Goal: Task Accomplishment & Management: Use online tool/utility

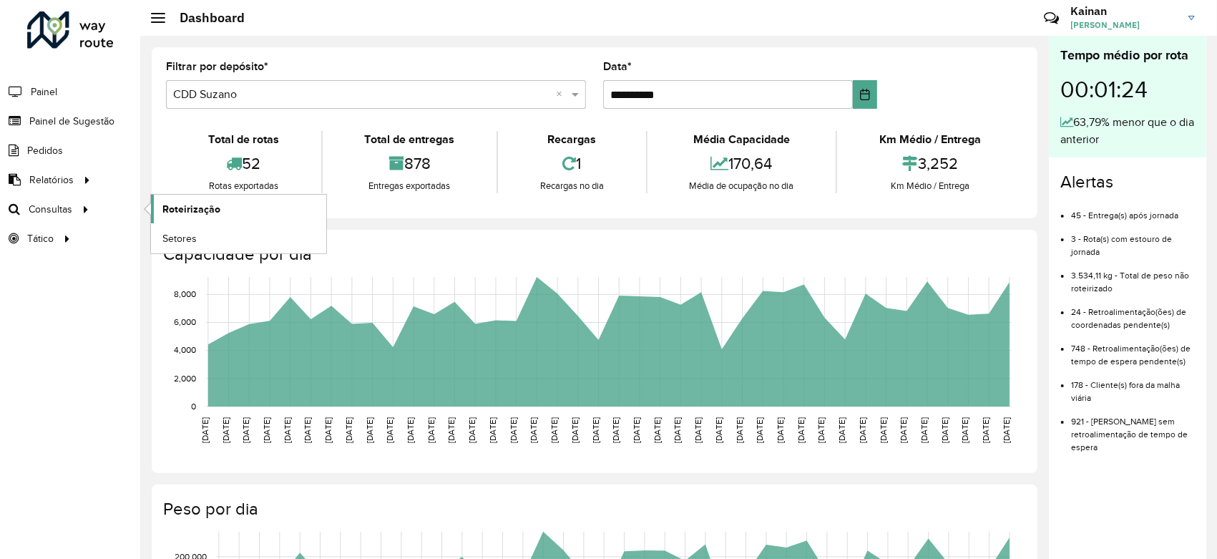
click at [183, 206] on span "Roteirização" at bounding box center [191, 209] width 58 height 15
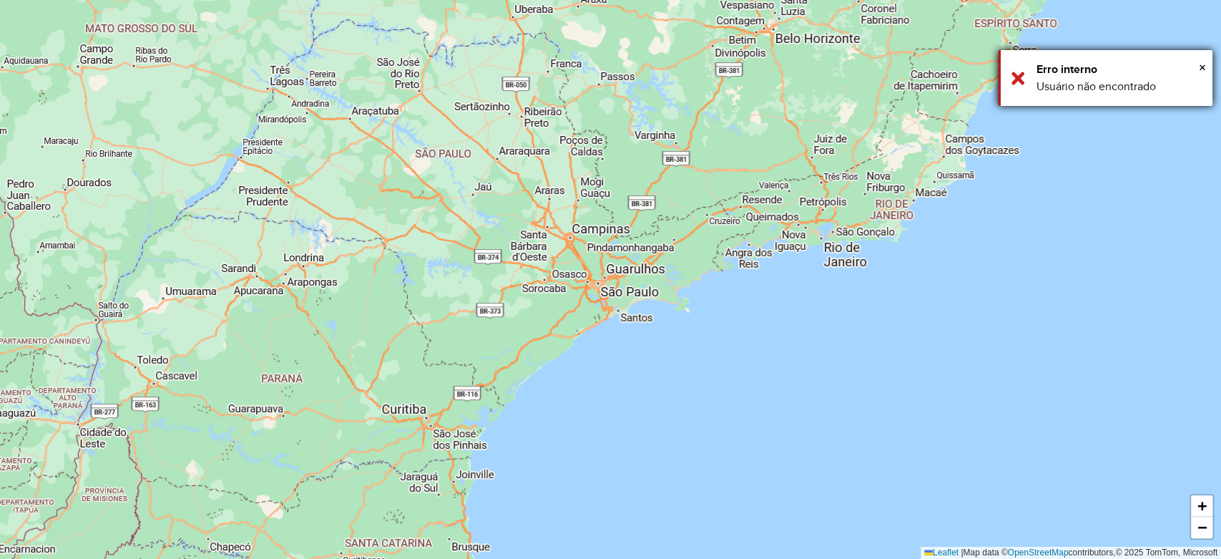
click at [1206, 67] on div "× Erro interno Usuário não encontrado" at bounding box center [1105, 78] width 215 height 56
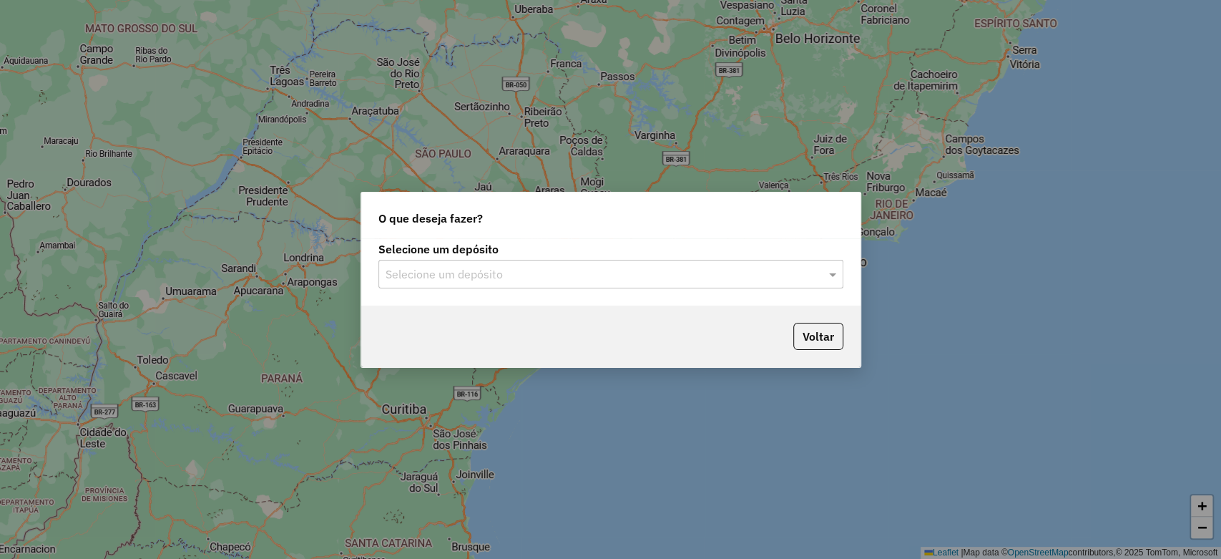
click at [476, 278] on input "text" at bounding box center [597, 274] width 422 height 17
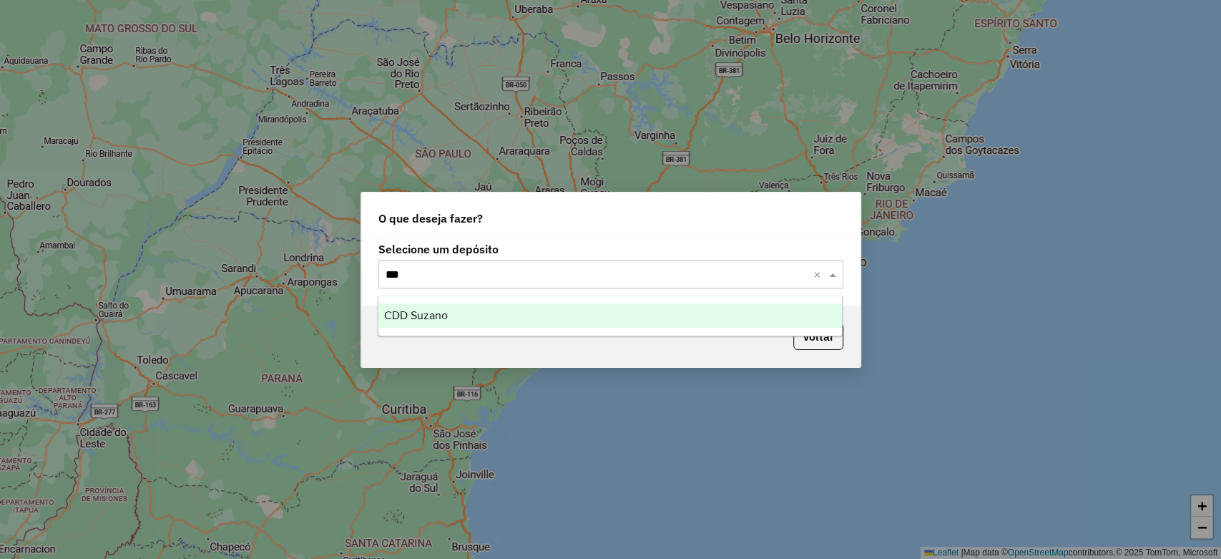
type input "****"
click at [439, 306] on div "CDD Suzano" at bounding box center [610, 315] width 464 height 24
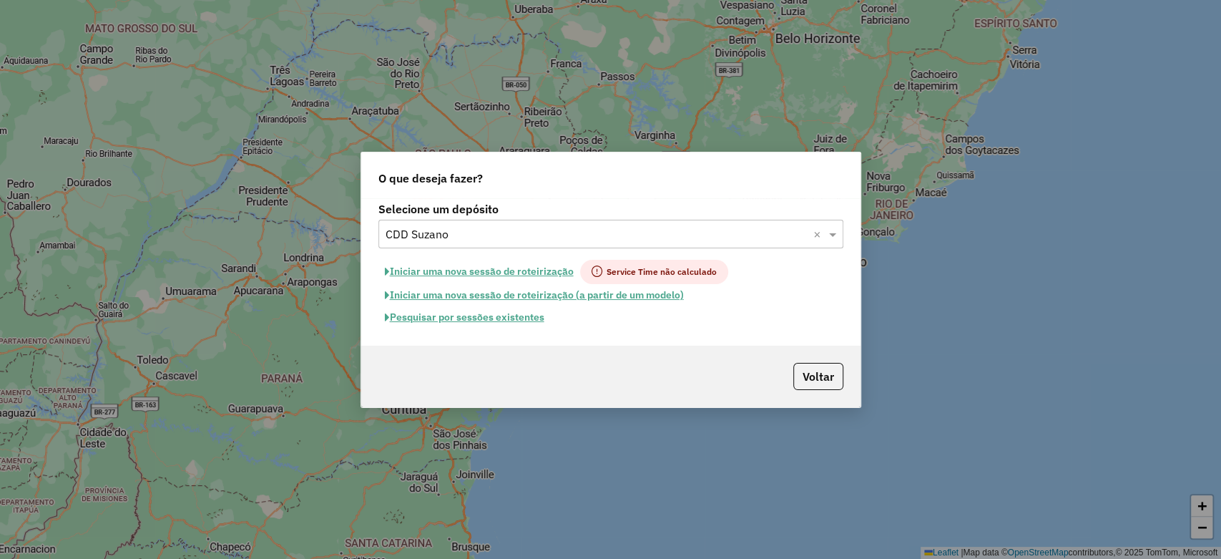
click at [521, 321] on button "Pesquisar por sessões existentes" at bounding box center [464, 317] width 172 height 22
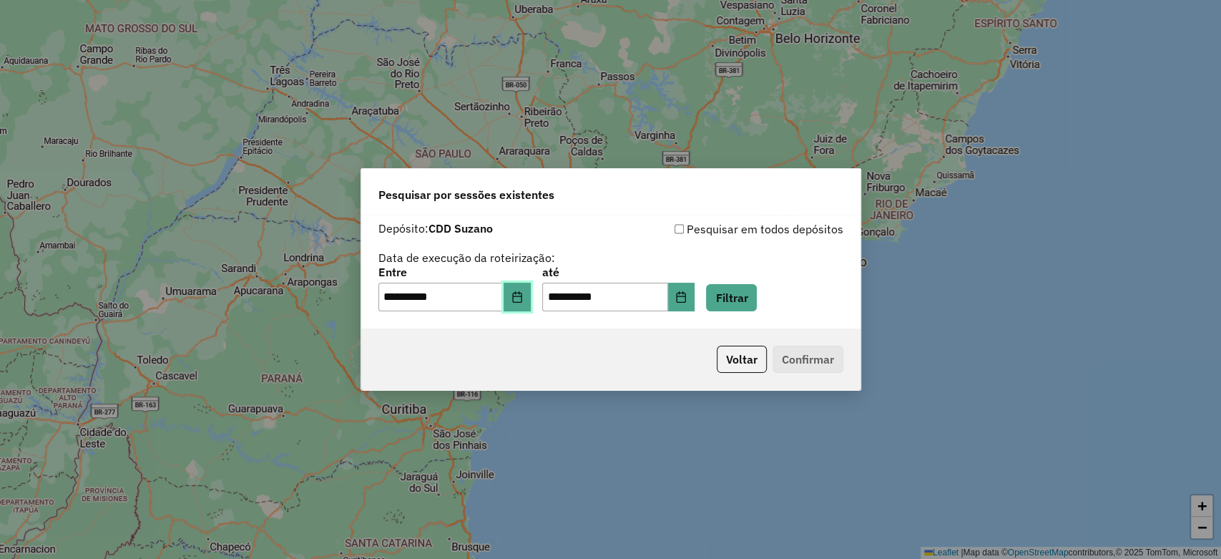
click at [523, 302] on icon "Choose Date" at bounding box center [517, 296] width 11 height 11
click at [698, 195] on div "Pesquisar por sessões existentes" at bounding box center [610, 192] width 499 height 46
click at [724, 294] on div "**********" at bounding box center [610, 289] width 465 height 44
click at [730, 293] on button "Filtrar" at bounding box center [731, 297] width 51 height 27
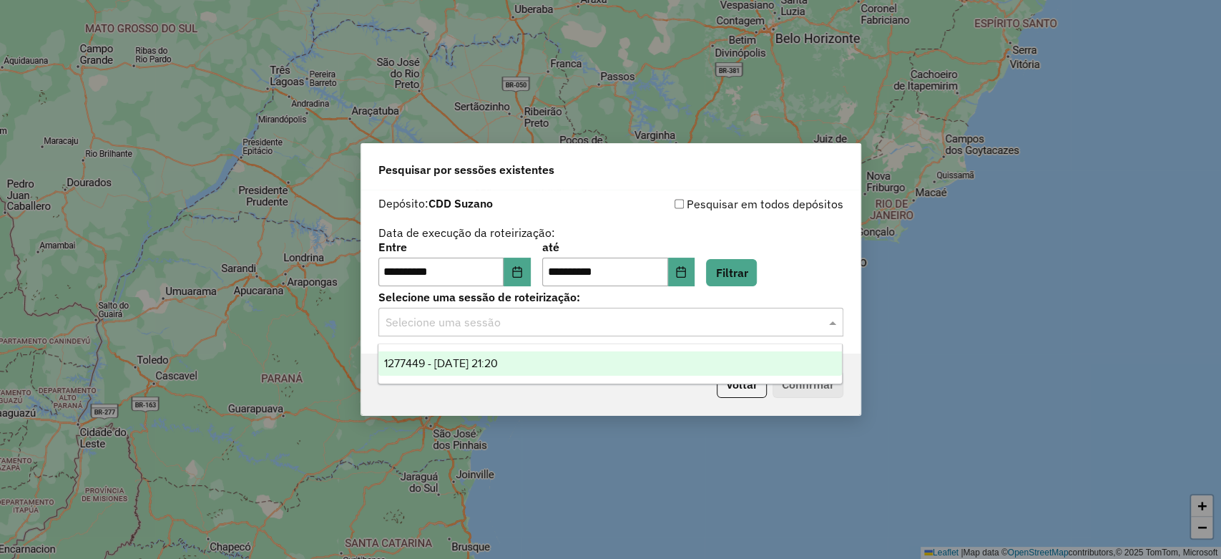
click at [581, 319] on input "text" at bounding box center [597, 322] width 422 height 17
click at [498, 364] on span "1277449 - 17/09/2025 21:20" at bounding box center [441, 363] width 114 height 12
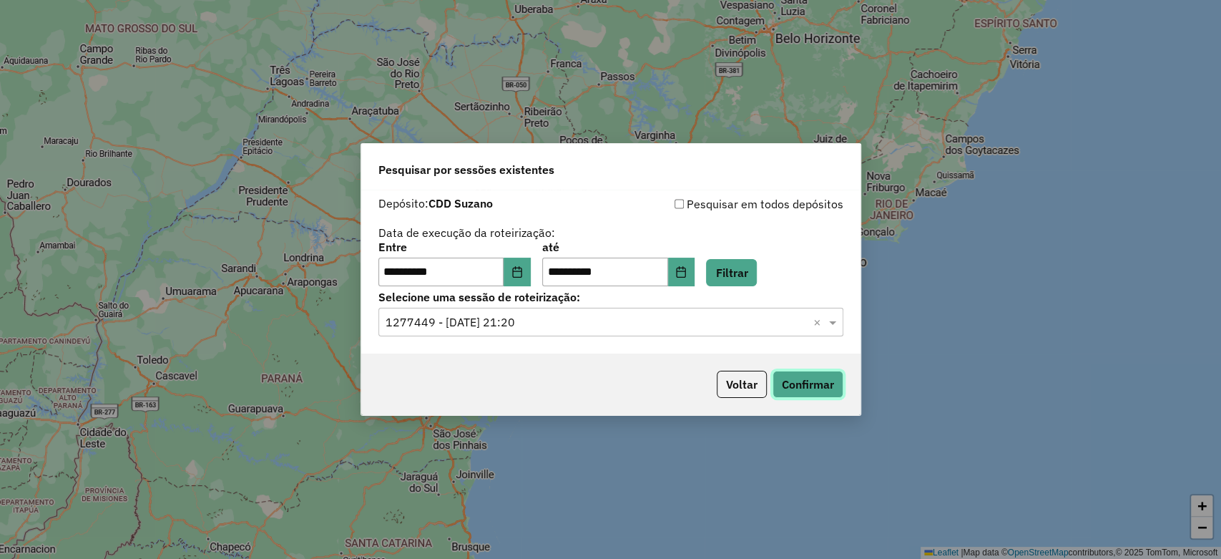
click at [802, 387] on button "Confirmar" at bounding box center [808, 384] width 71 height 27
click at [523, 273] on icon "Choose Date" at bounding box center [517, 271] width 11 height 11
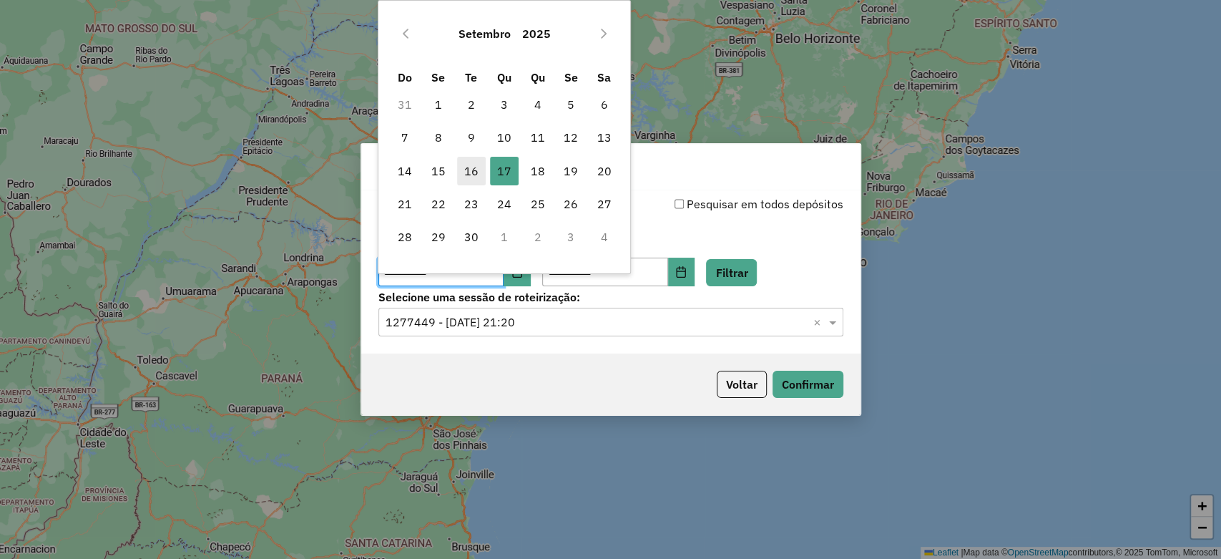
click at [479, 176] on span "16" at bounding box center [471, 171] width 29 height 29
type input "**********"
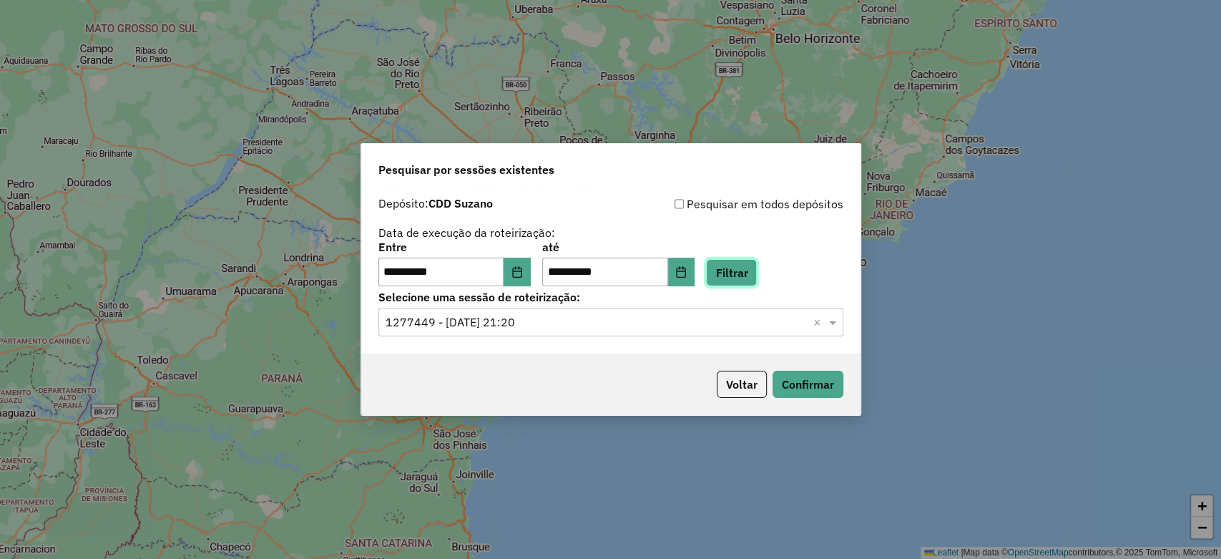
click at [752, 280] on button "Filtrar" at bounding box center [731, 272] width 51 height 27
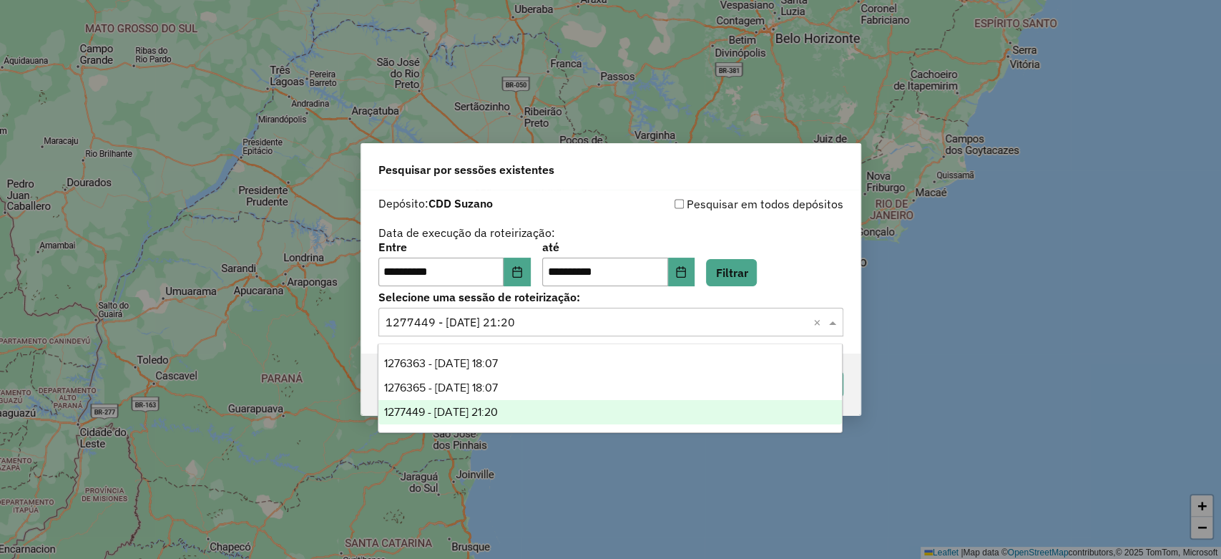
click at [567, 310] on div "Selecione uma sessão × 1277449 - 17/09/2025 21:20 ×" at bounding box center [610, 322] width 465 height 29
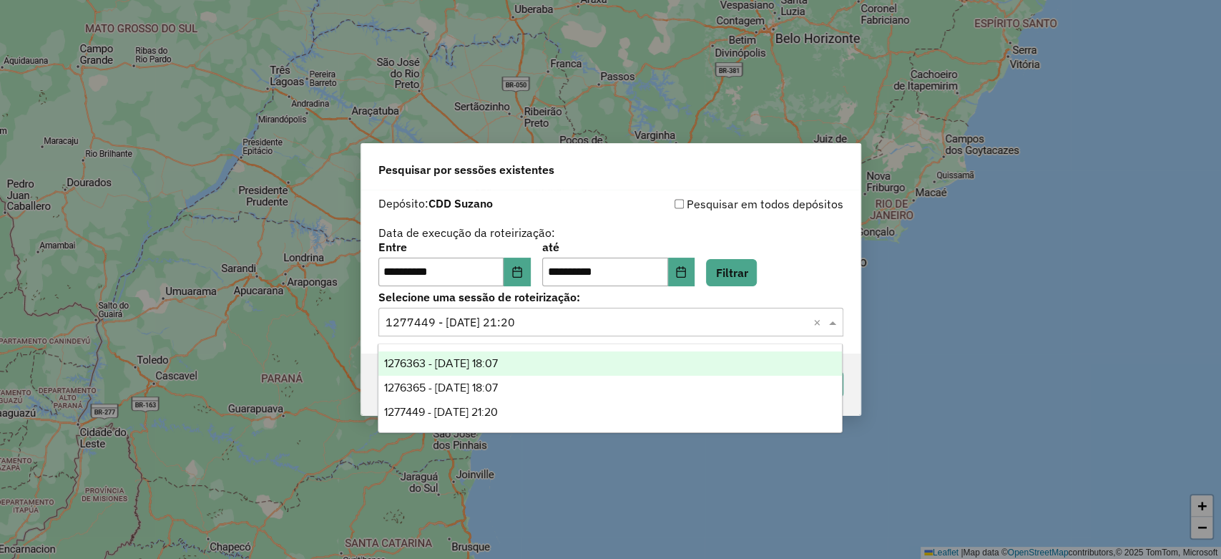
click at [552, 368] on div "1276363 - 16/09/2025 18:07" at bounding box center [610, 363] width 464 height 24
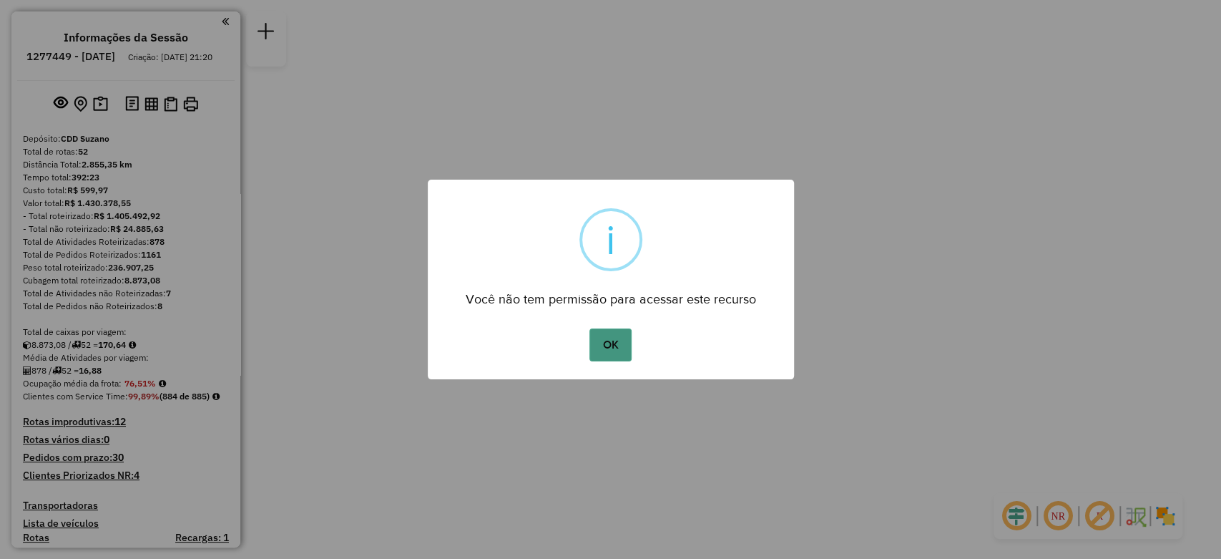
click at [608, 333] on button "OK" at bounding box center [611, 344] width 42 height 33
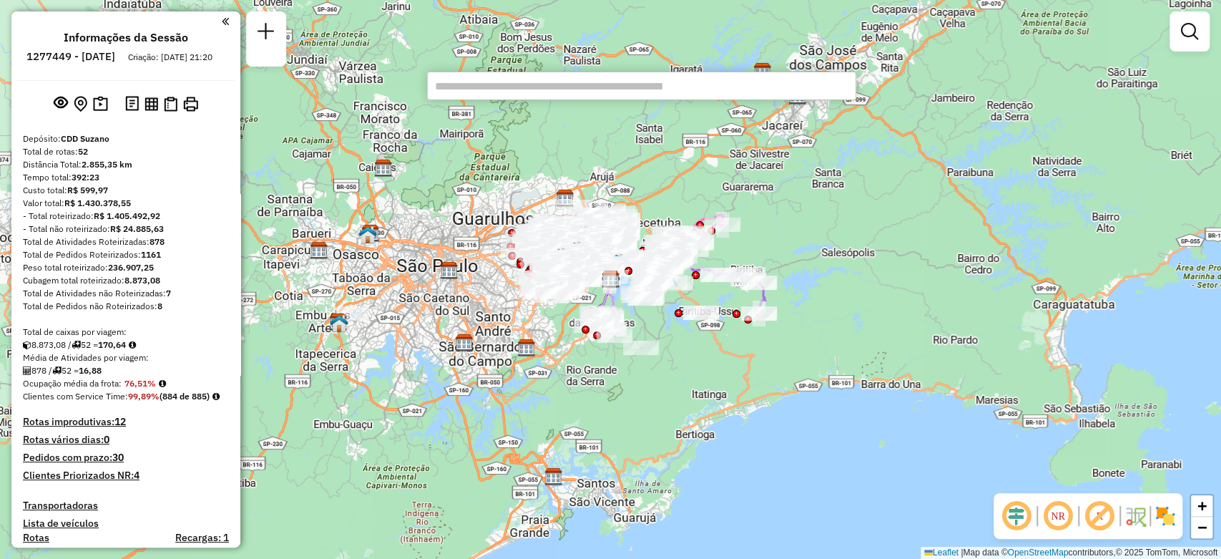
paste input "*****"
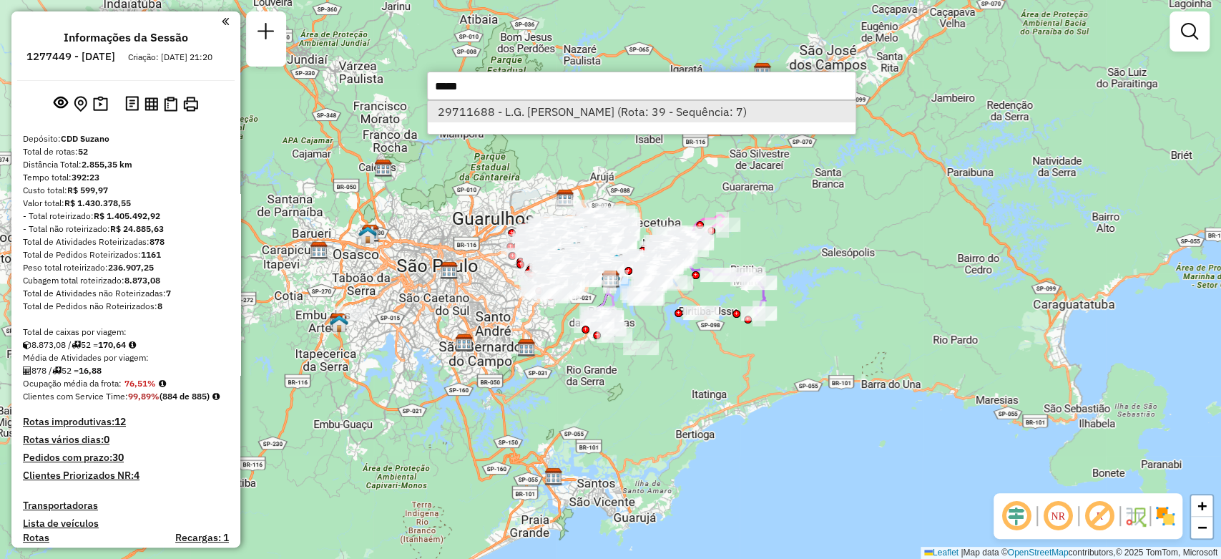
type input "*****"
click at [531, 110] on li "29711688 - L.G. [PERSON_NAME] (Rota: 39 - Sequência: 7)" at bounding box center [642, 111] width 428 height 21
select select "**********"
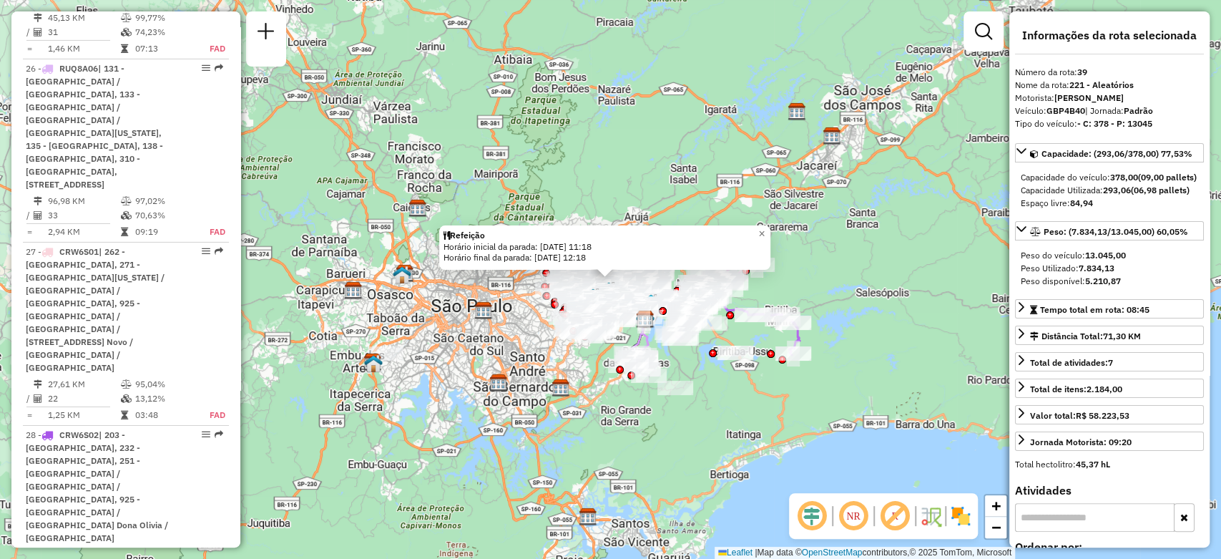
scroll to position [4341, 0]
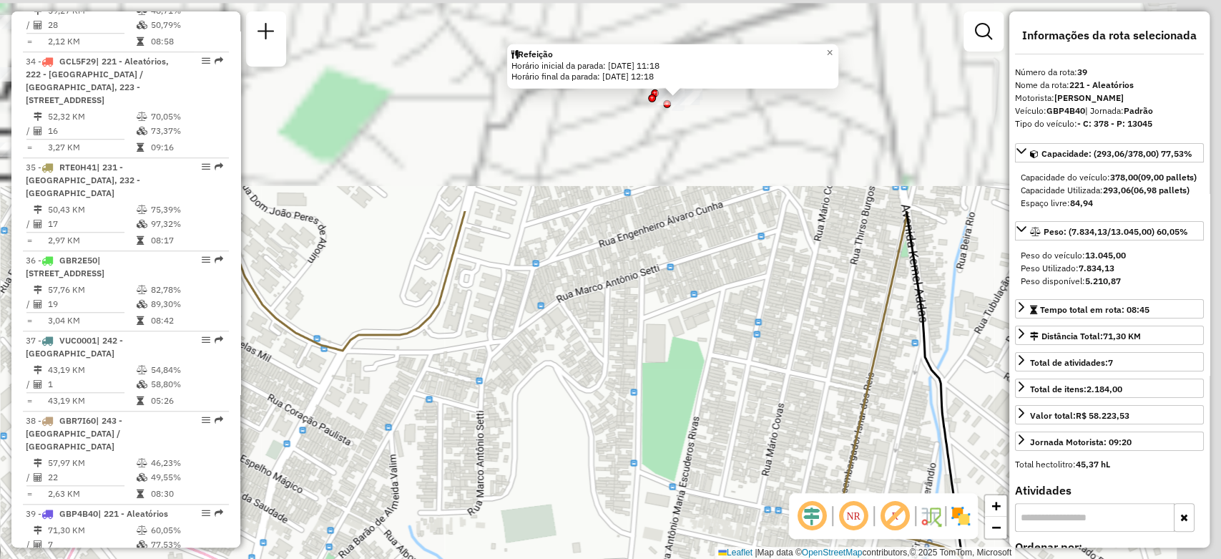
drag, startPoint x: 754, startPoint y: 116, endPoint x: 635, endPoint y: 383, distance: 292.4
click at [635, 383] on div "Refeição Horário inicial da parada: [DATE] 11:18 Horário final da parada: [DATE…" at bounding box center [610, 279] width 1221 height 559
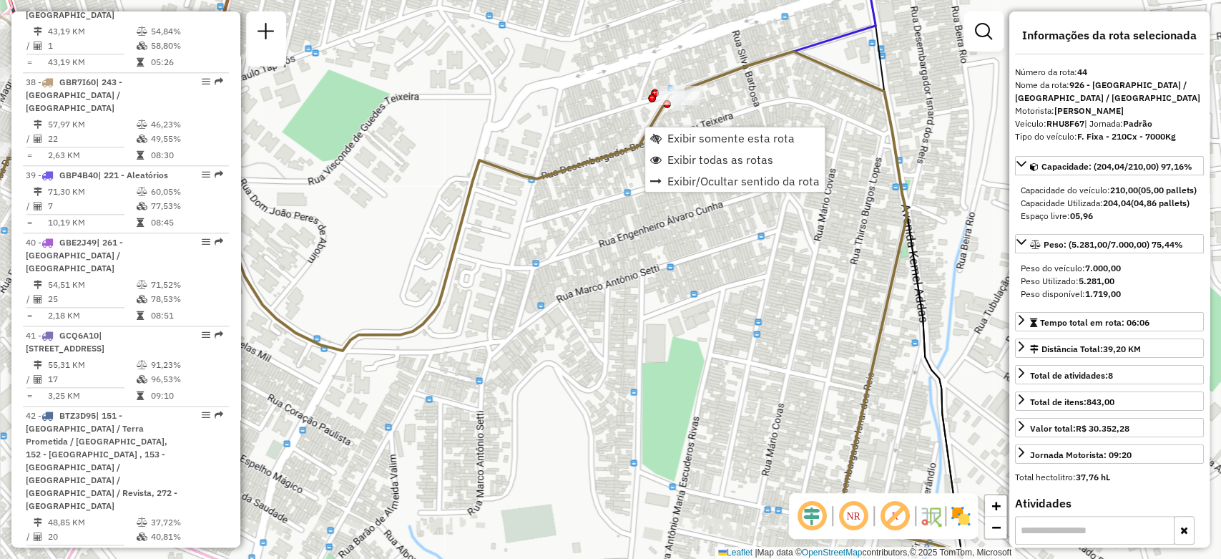
scroll to position [4792, 0]
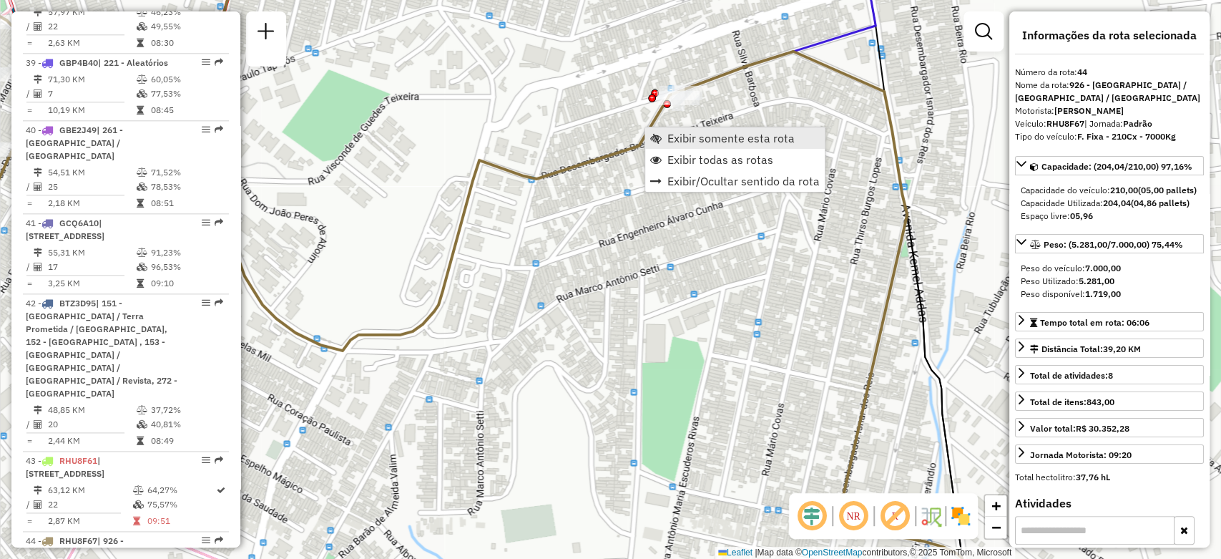
click at [692, 142] on span "Exibir somente esta rota" at bounding box center [730, 137] width 127 height 11
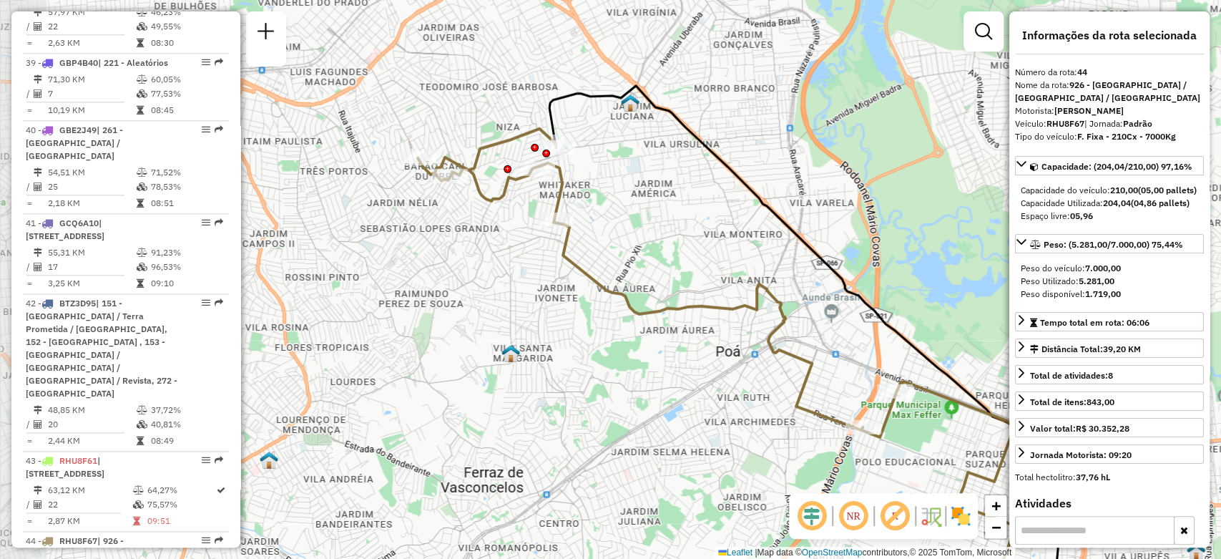
drag, startPoint x: 549, startPoint y: 131, endPoint x: 647, endPoint y: 210, distance: 126.1
click at [647, 210] on div "Janela de atendimento Grade de atendimento Capacidade Transportadoras Veículos …" at bounding box center [610, 279] width 1221 height 559
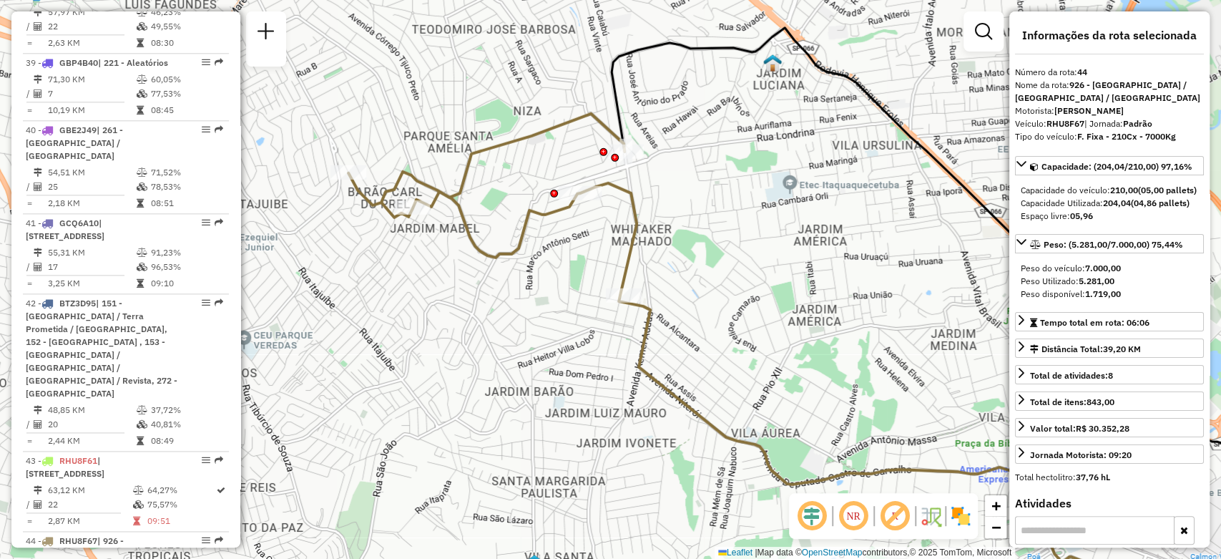
drag, startPoint x: 582, startPoint y: 172, endPoint x: 769, endPoint y: 210, distance: 190.4
click at [769, 210] on div "Janela de atendimento Grade de atendimento Capacidade Transportadoras Veículos …" at bounding box center [610, 279] width 1221 height 559
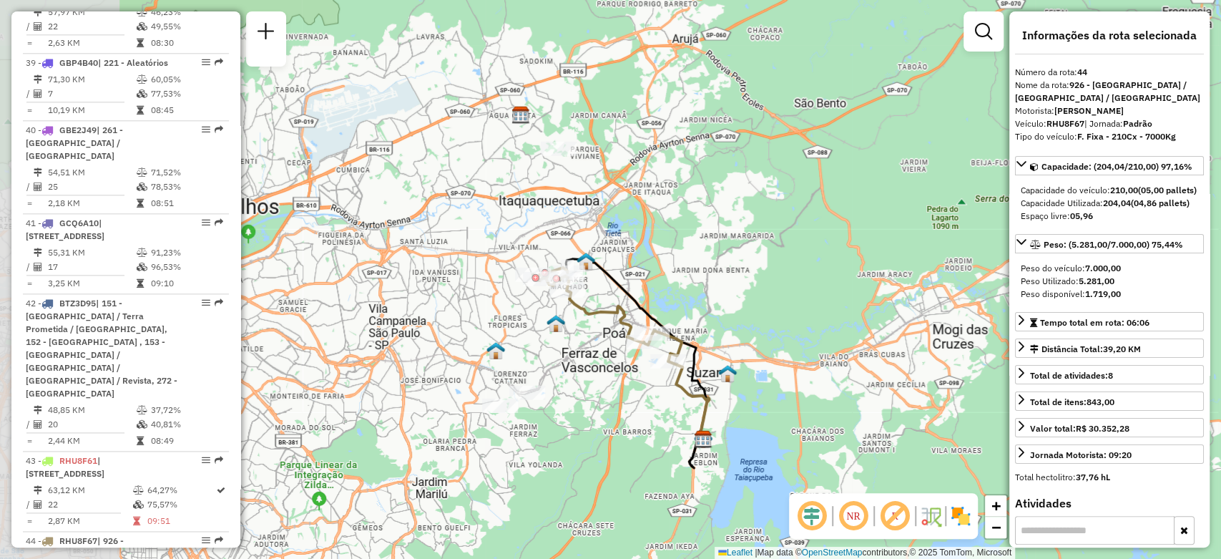
drag, startPoint x: 406, startPoint y: 325, endPoint x: 537, endPoint y: 342, distance: 131.3
click at [537, 342] on div "Janela de atendimento Grade de atendimento Capacidade Transportadoras Veículos …" at bounding box center [610, 279] width 1221 height 559
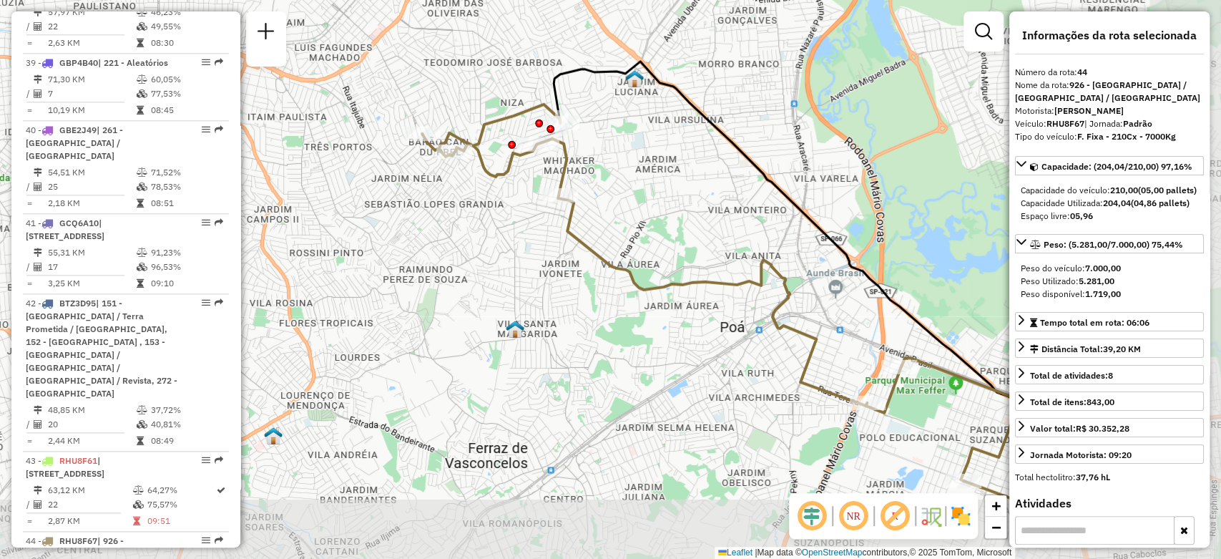
drag, startPoint x: 578, startPoint y: 323, endPoint x: 434, endPoint y: 226, distance: 173.2
click at [434, 226] on div "Janela de atendimento Grade de atendimento Capacidade Transportadoras Veículos …" at bounding box center [610, 279] width 1221 height 559
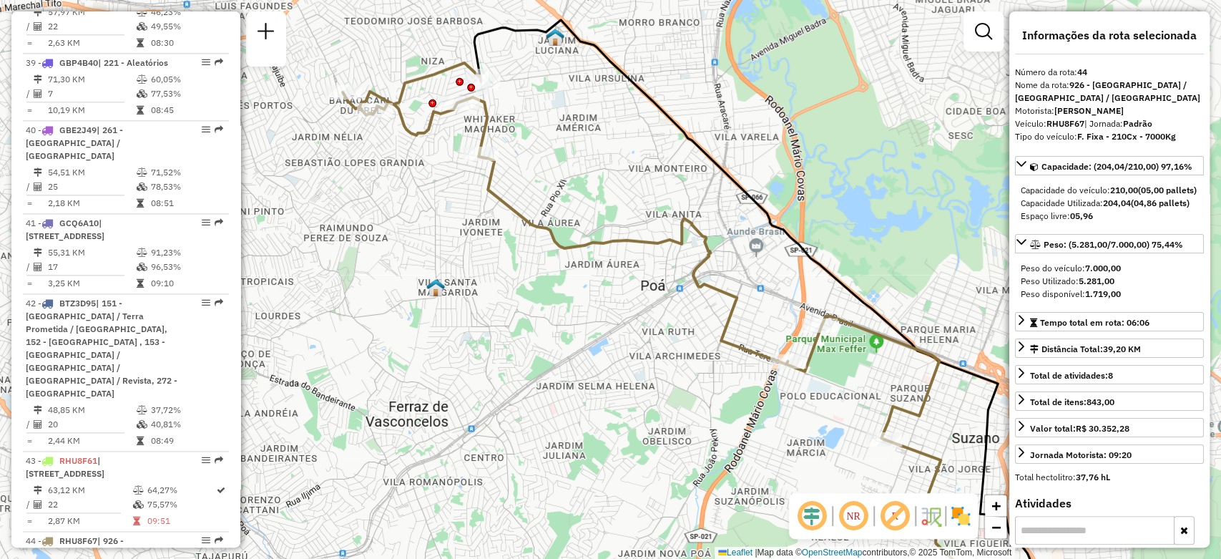
drag, startPoint x: 457, startPoint y: 361, endPoint x: 425, endPoint y: 321, distance: 50.8
click at [425, 321] on div "Janela de atendimento Grade de atendimento Capacidade Transportadoras Veículos …" at bounding box center [610, 279] width 1221 height 559
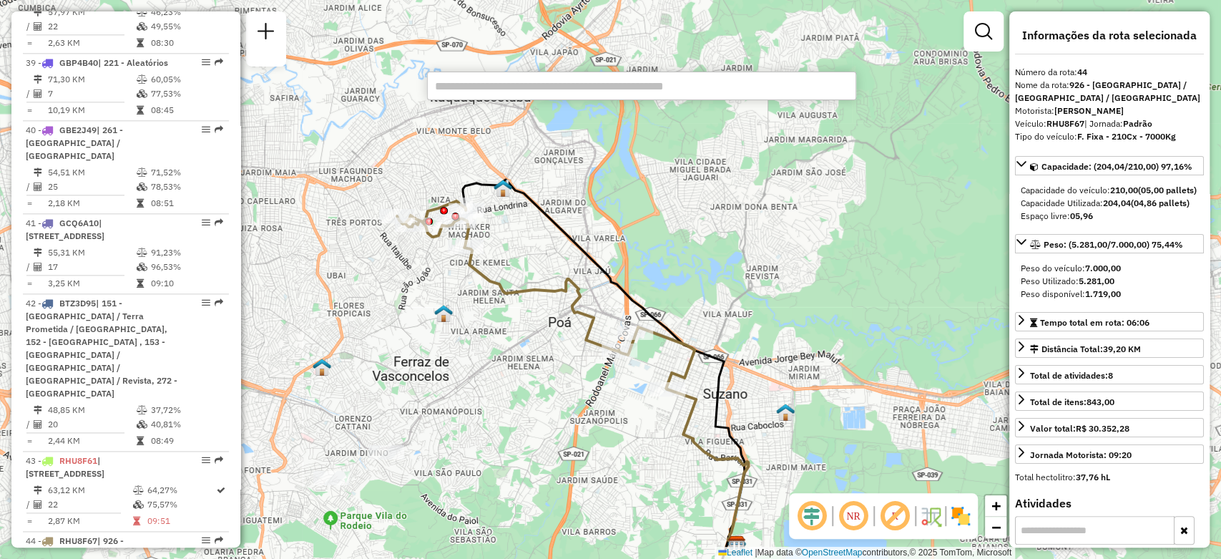
paste input "*****"
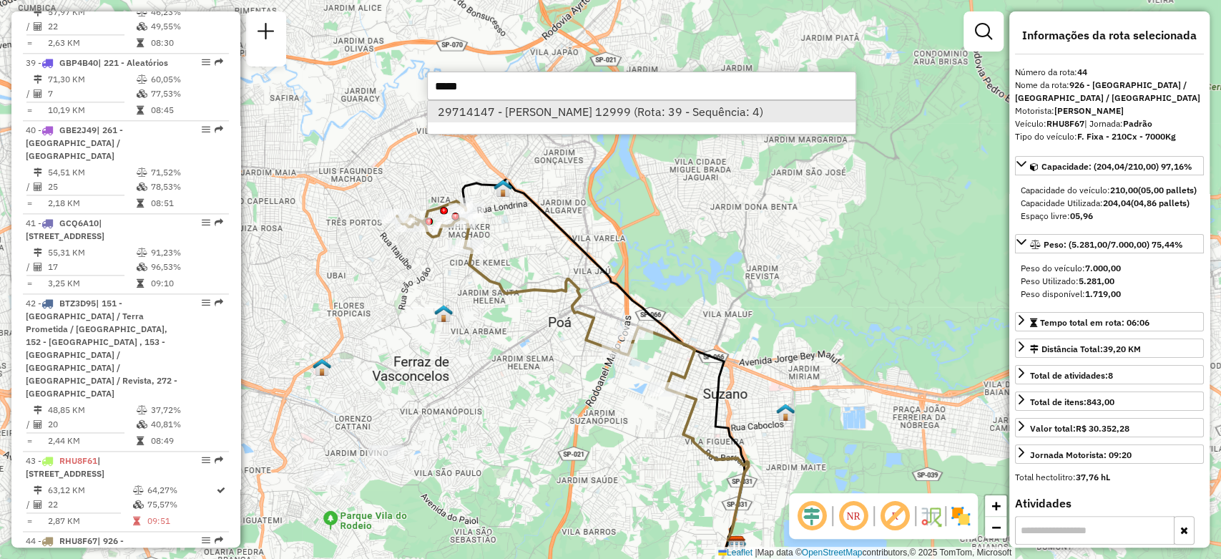
type input "*****"
click at [529, 115] on li "29714147 - [PERSON_NAME] 12999 (Rota: 39 - Sequência: 4)" at bounding box center [642, 111] width 428 height 21
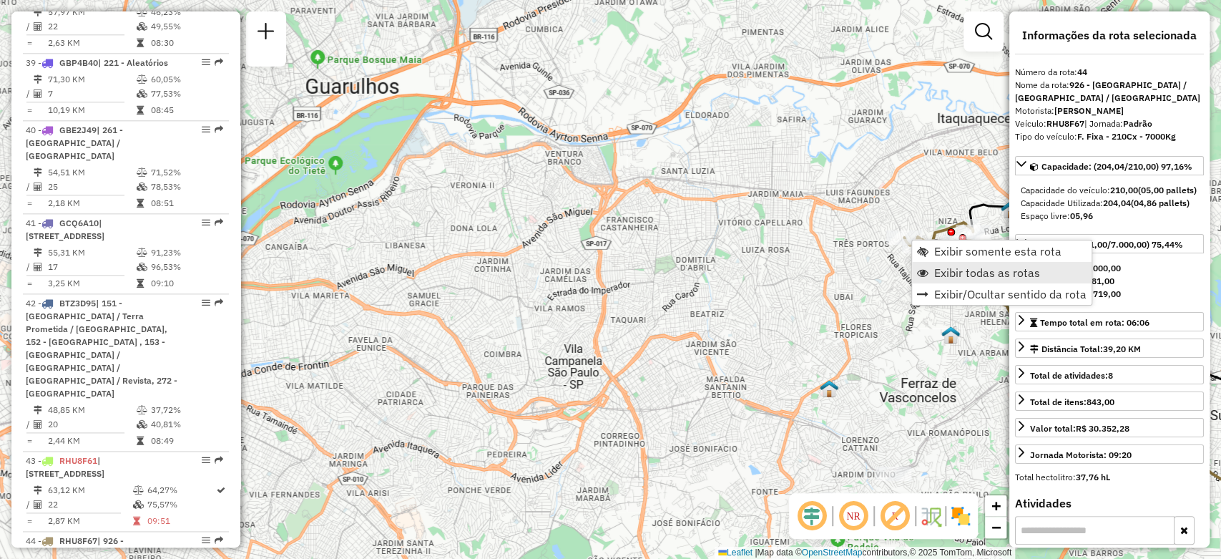
click at [962, 268] on span "Exibir todas as rotas" at bounding box center [987, 272] width 106 height 11
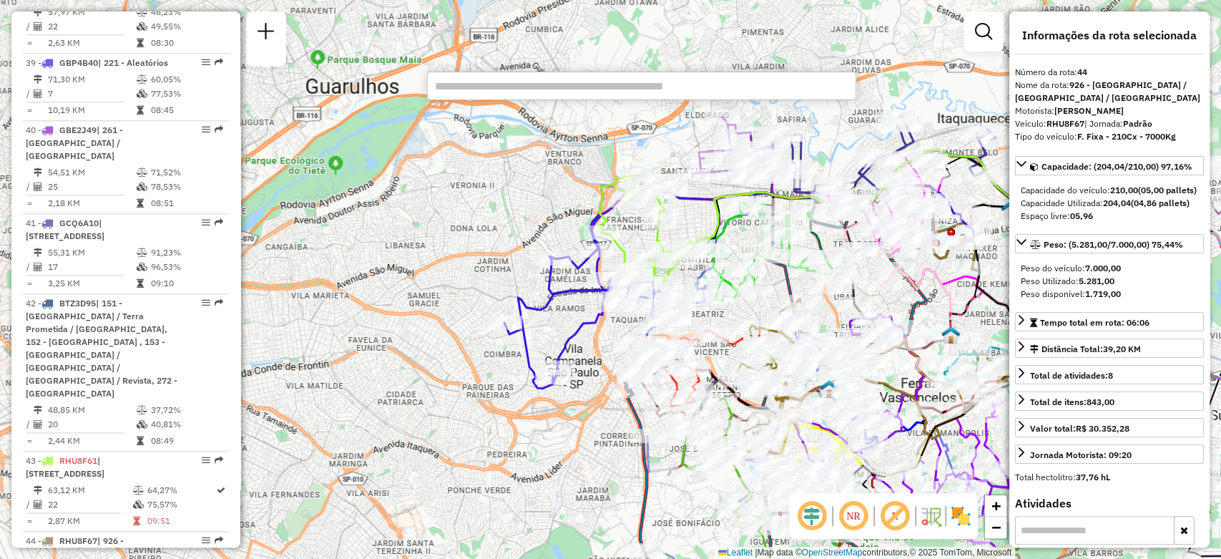
paste input "*****"
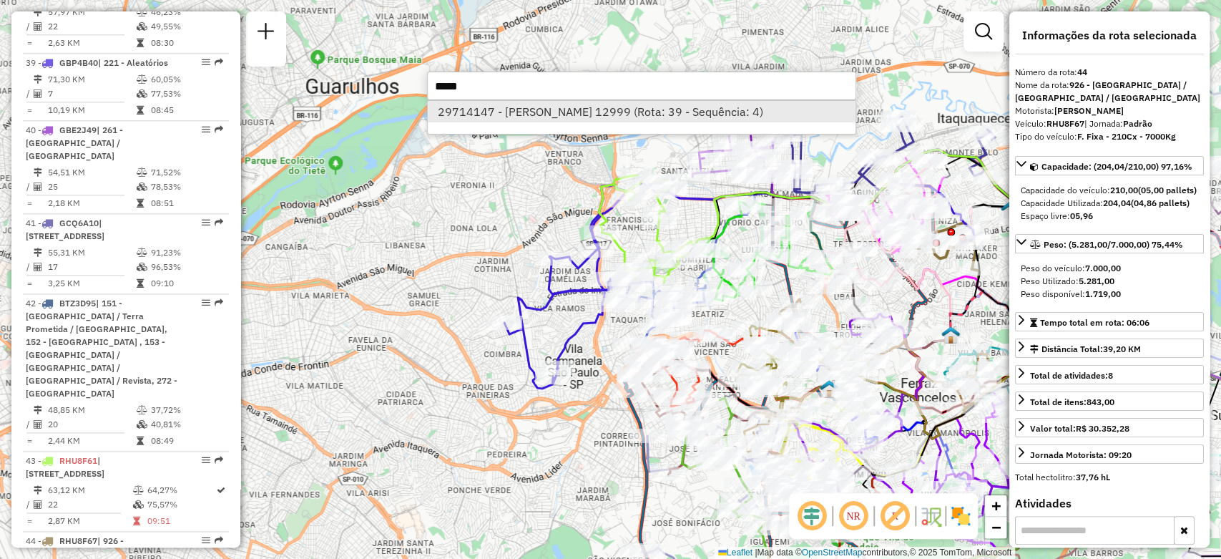
type input "*****"
click at [548, 111] on li "29714147 - [PERSON_NAME] 12999 (Rota: 39 - Sequência: 4)" at bounding box center [642, 111] width 428 height 21
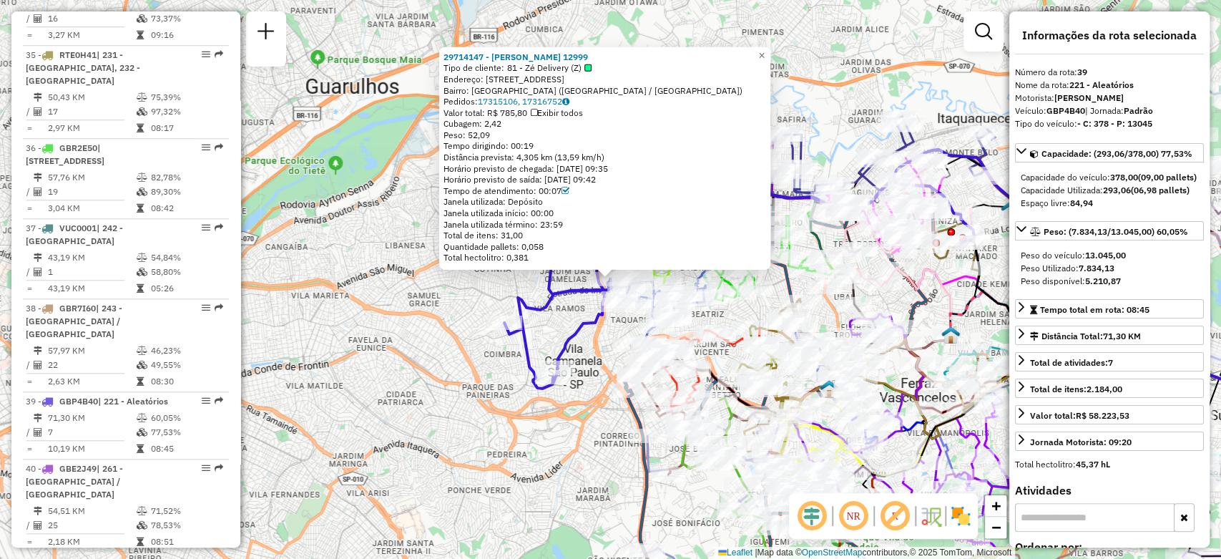
scroll to position [4341, 0]
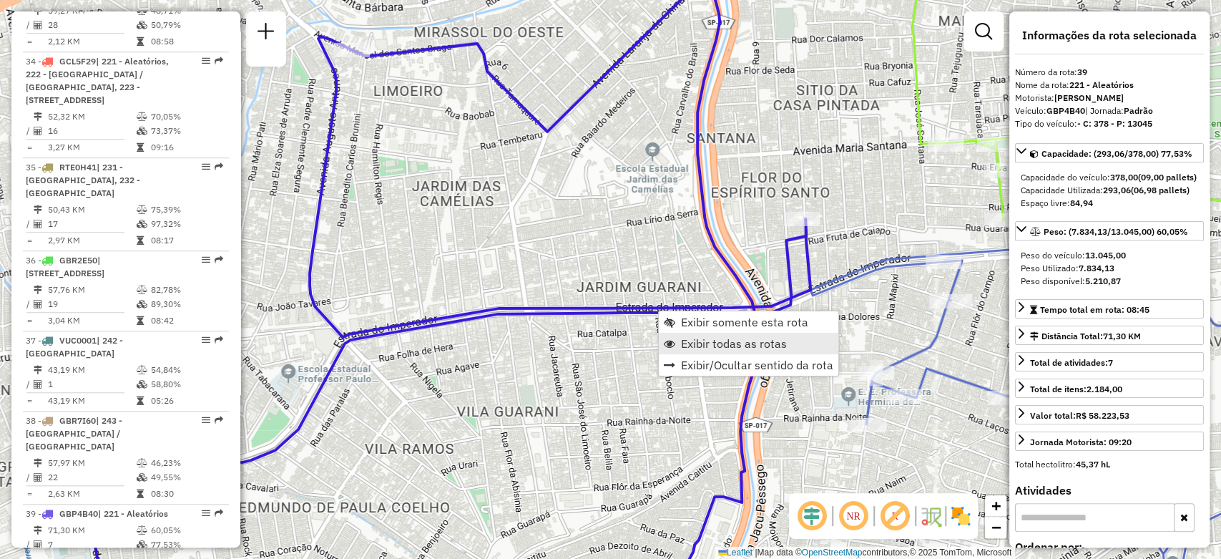
click at [721, 341] on span "Exibir todas as rotas" at bounding box center [734, 343] width 106 height 11
click at [737, 320] on span "Exibir somente esta rota" at bounding box center [733, 325] width 11 height 11
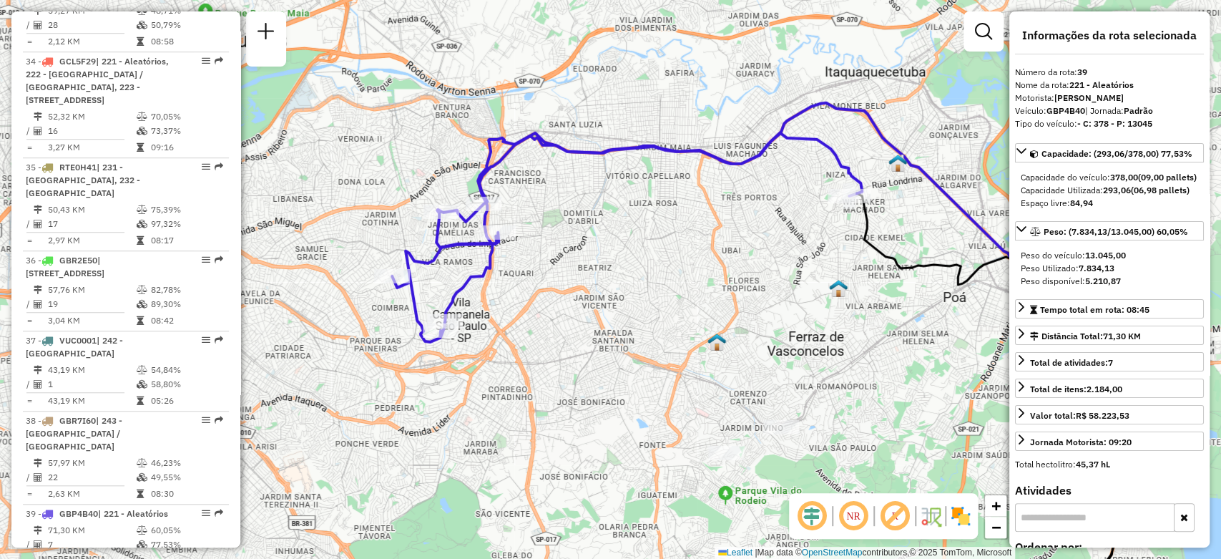
drag, startPoint x: 589, startPoint y: 285, endPoint x: 736, endPoint y: 335, distance: 155.7
click at [736, 335] on div "Janela de atendimento Grade de atendimento Capacidade Transportadoras Veículos …" at bounding box center [610, 279] width 1221 height 559
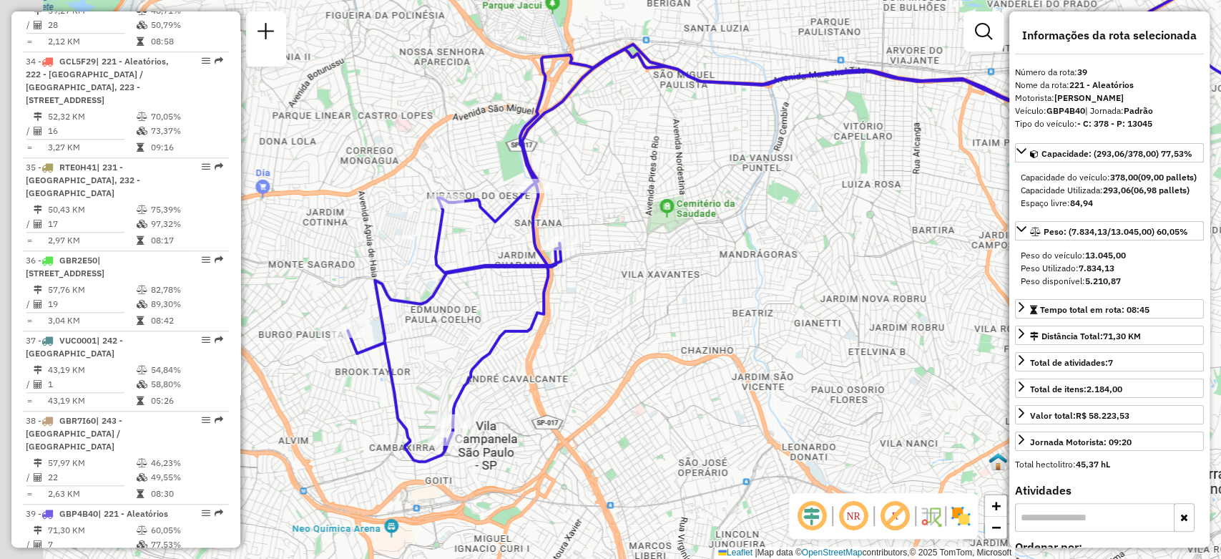
drag, startPoint x: 527, startPoint y: 262, endPoint x: 628, endPoint y: 292, distance: 105.9
click at [628, 292] on div "Janela de atendimento Grade de atendimento Capacidade Transportadoras Veículos …" at bounding box center [610, 279] width 1221 height 559
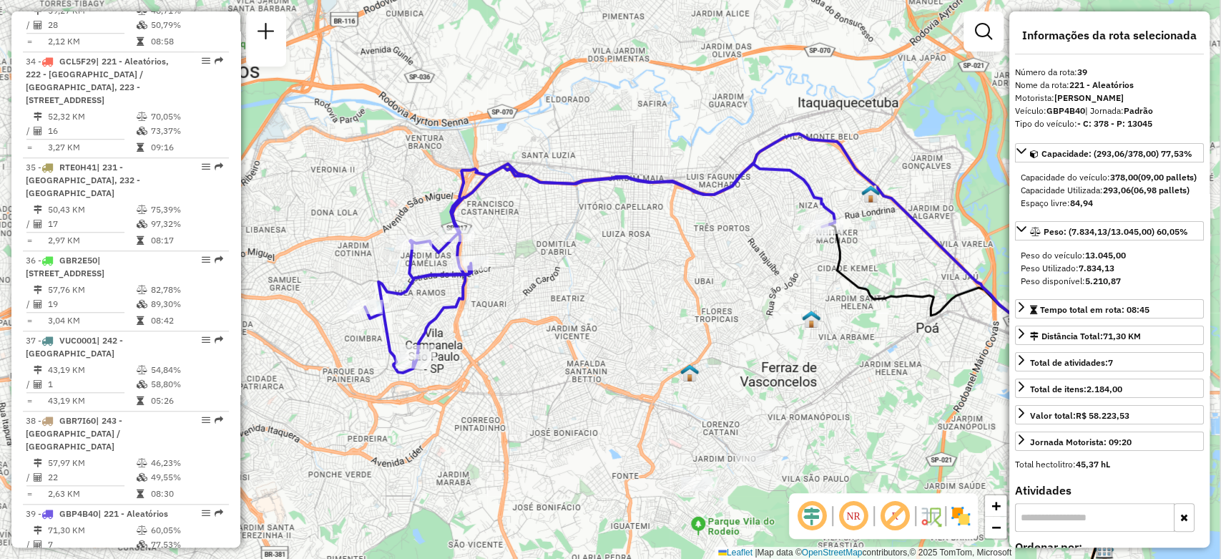
drag, startPoint x: 691, startPoint y: 303, endPoint x: 660, endPoint y: 303, distance: 30.8
click at [660, 303] on div "Janela de atendimento Grade de atendimento Capacidade Transportadoras Veículos …" at bounding box center [610, 279] width 1221 height 559
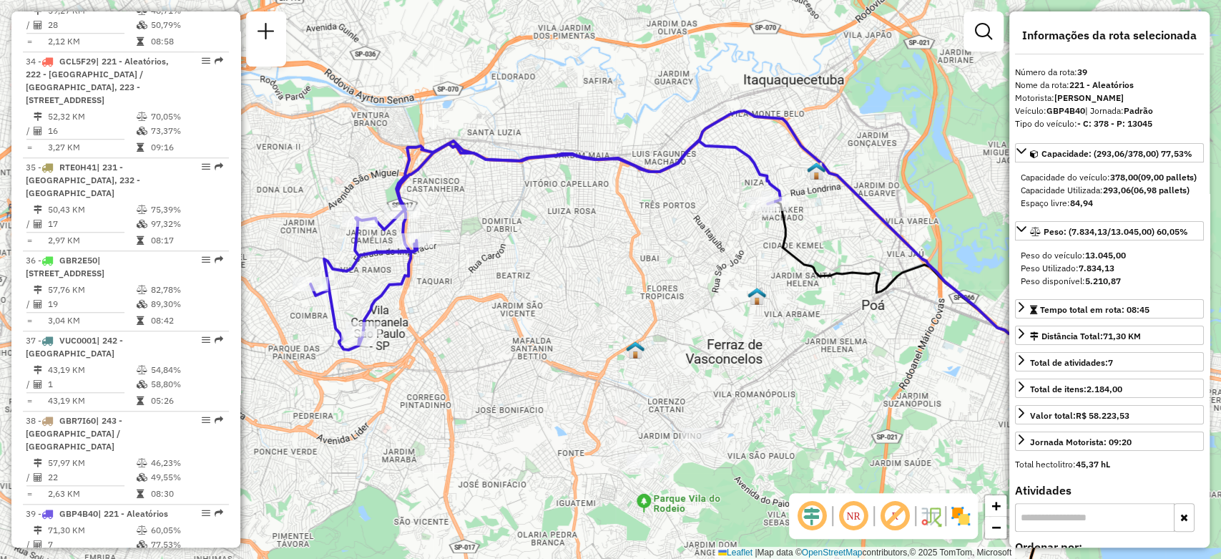
drag, startPoint x: 733, startPoint y: 326, endPoint x: 698, endPoint y: 308, distance: 39.1
click at [701, 309] on div "Janela de atendimento Grade de atendimento Capacidade Transportadoras Veículos …" at bounding box center [610, 279] width 1221 height 559
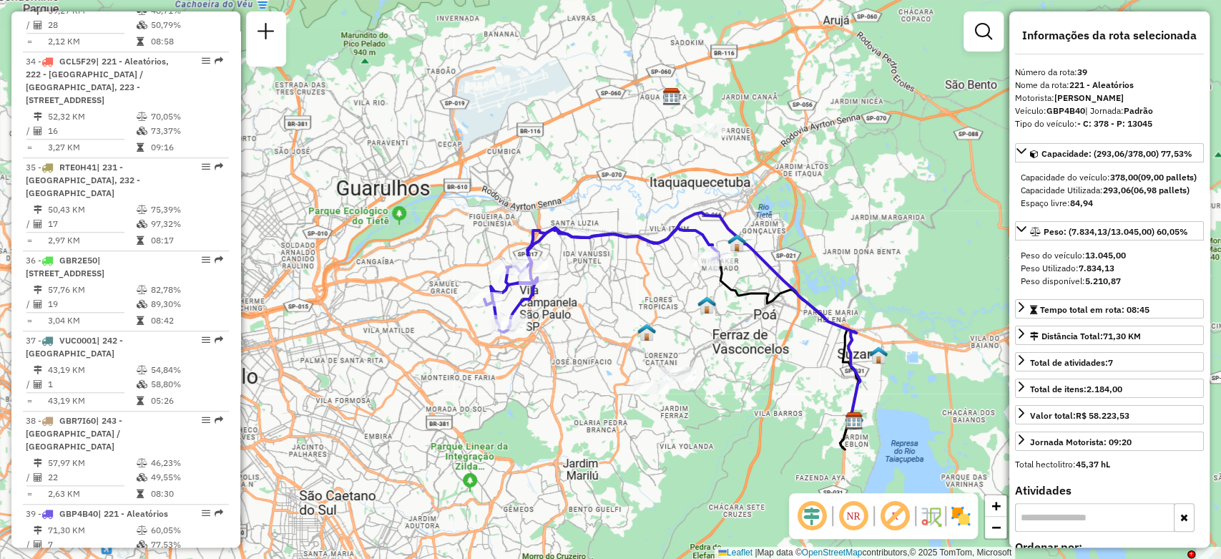
drag, startPoint x: 750, startPoint y: 361, endPoint x: 730, endPoint y: 362, distance: 20.1
click at [730, 362] on div "Janela de atendimento Grade de atendimento Capacidade Transportadoras Veículos …" at bounding box center [610, 279] width 1221 height 559
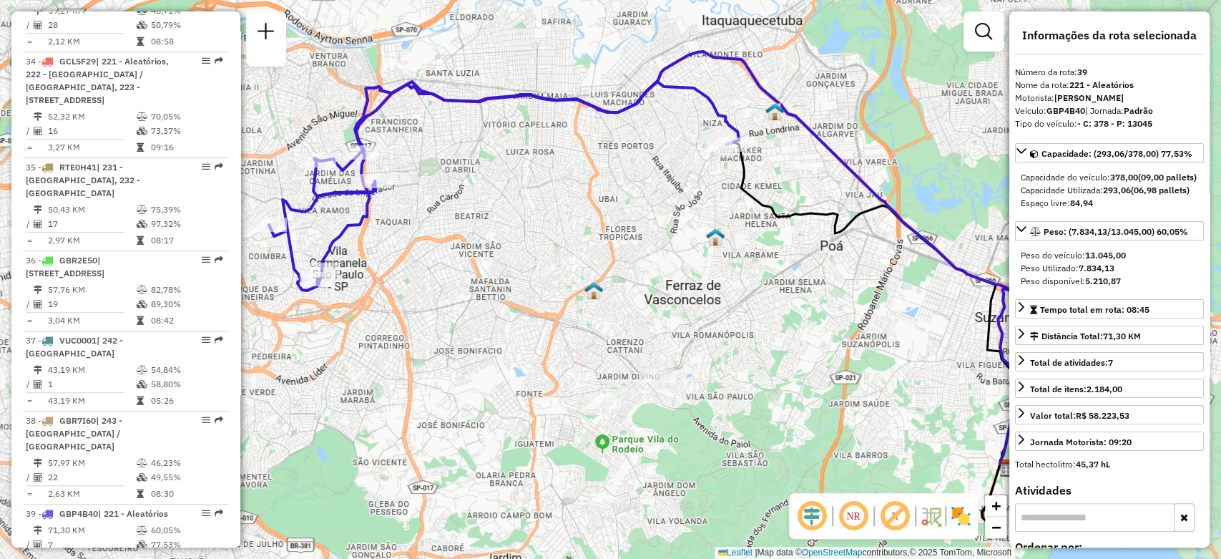
drag, startPoint x: 653, startPoint y: 331, endPoint x: 618, endPoint y: 303, distance: 44.8
click at [618, 303] on div "Janela de atendimento Grade de atendimento Capacidade Transportadoras Veículos …" at bounding box center [610, 279] width 1221 height 559
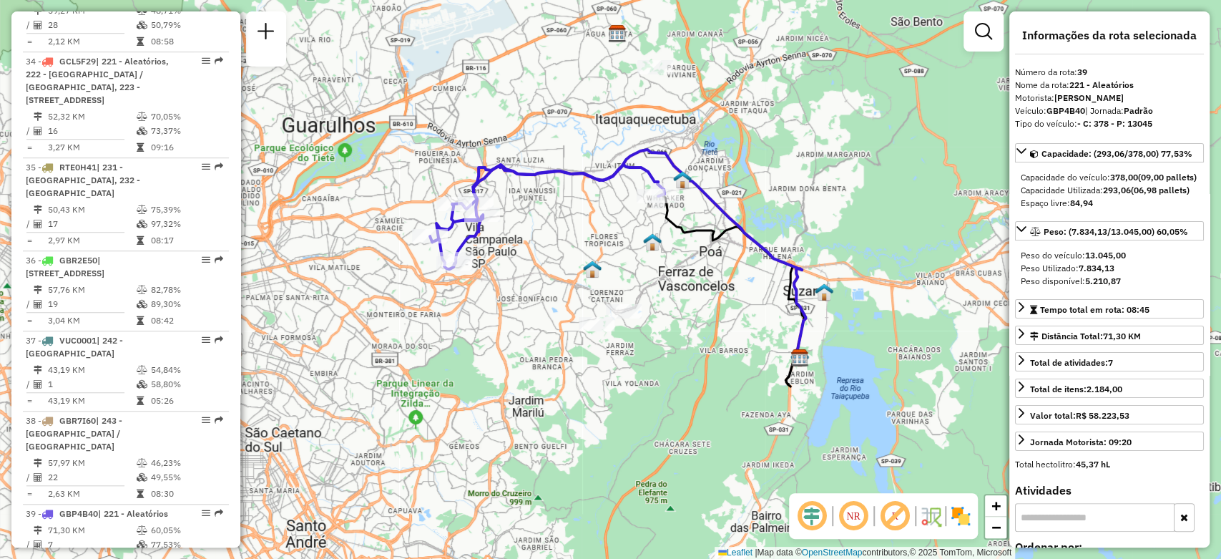
drag, startPoint x: 667, startPoint y: 334, endPoint x: 661, endPoint y: 312, distance: 23.1
click at [661, 312] on div "Janela de atendimento Grade de atendimento Capacidade Transportadoras Veículos …" at bounding box center [610, 279] width 1221 height 559
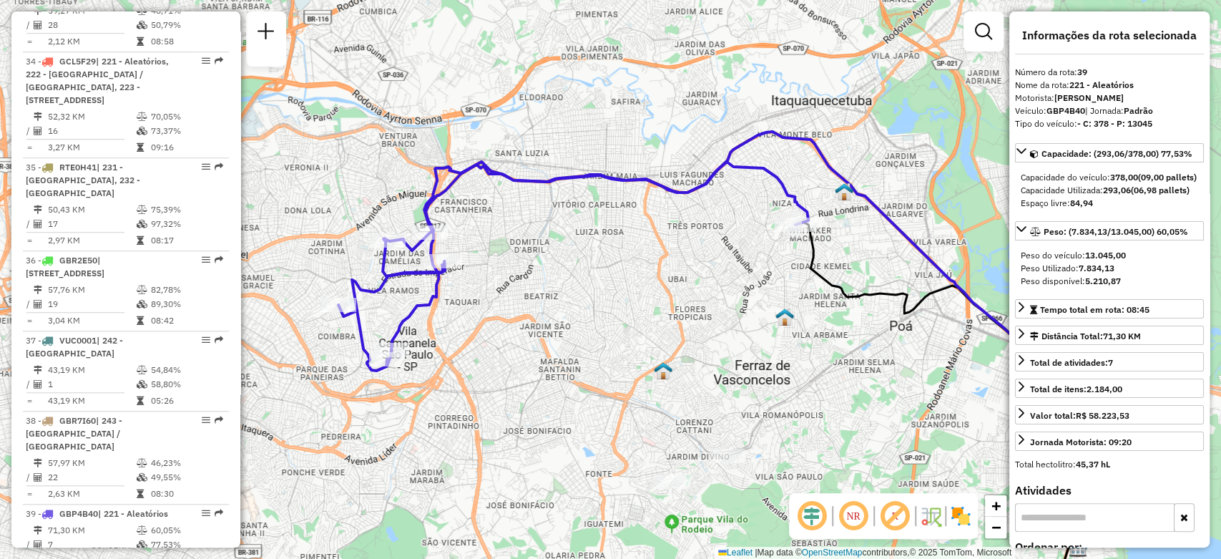
drag, startPoint x: 561, startPoint y: 181, endPoint x: 647, endPoint y: 348, distance: 188.5
click at [647, 348] on div "Janela de atendimento Grade de atendimento Capacidade Transportadoras Veículos …" at bounding box center [610, 279] width 1221 height 559
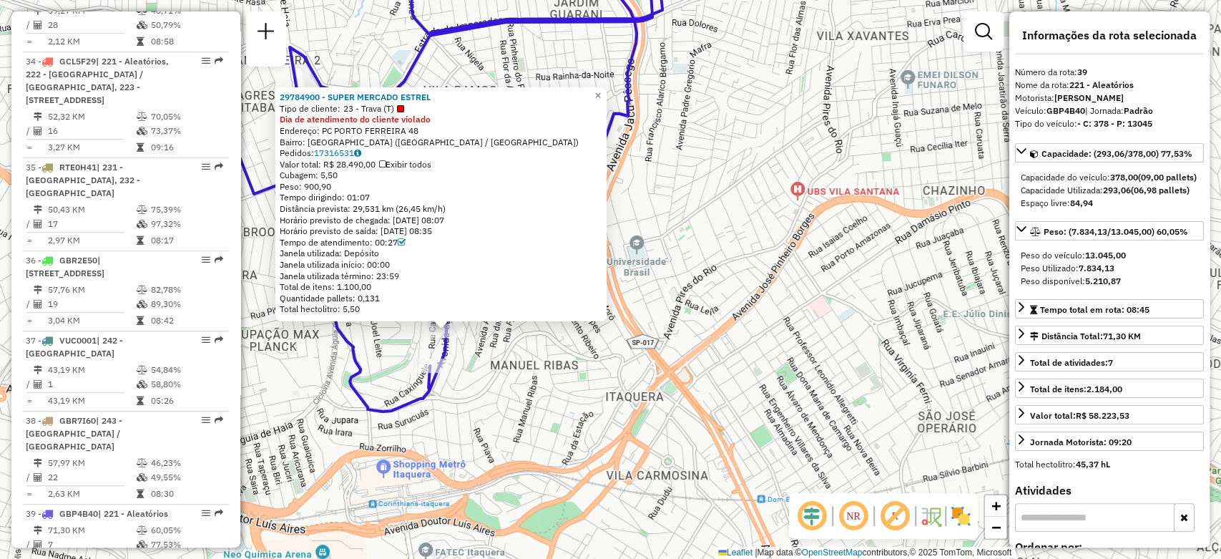
click at [406, 244] on icon at bounding box center [402, 242] width 8 height 9
click at [405, 239] on icon at bounding box center [402, 242] width 8 height 9
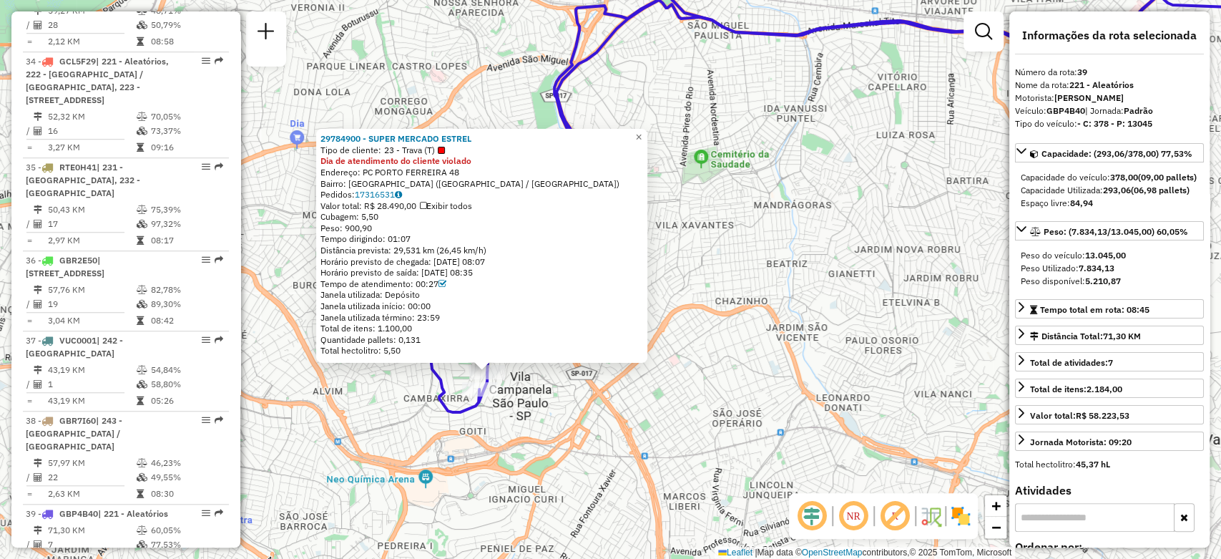
drag, startPoint x: 632, startPoint y: 376, endPoint x: 573, endPoint y: 410, distance: 68.2
click at [573, 410] on div "29784900 - SUPER MERCADO ESTREL Tipo de cliente: 23 - Trava (T) Dia de atendime…" at bounding box center [610, 279] width 1221 height 559
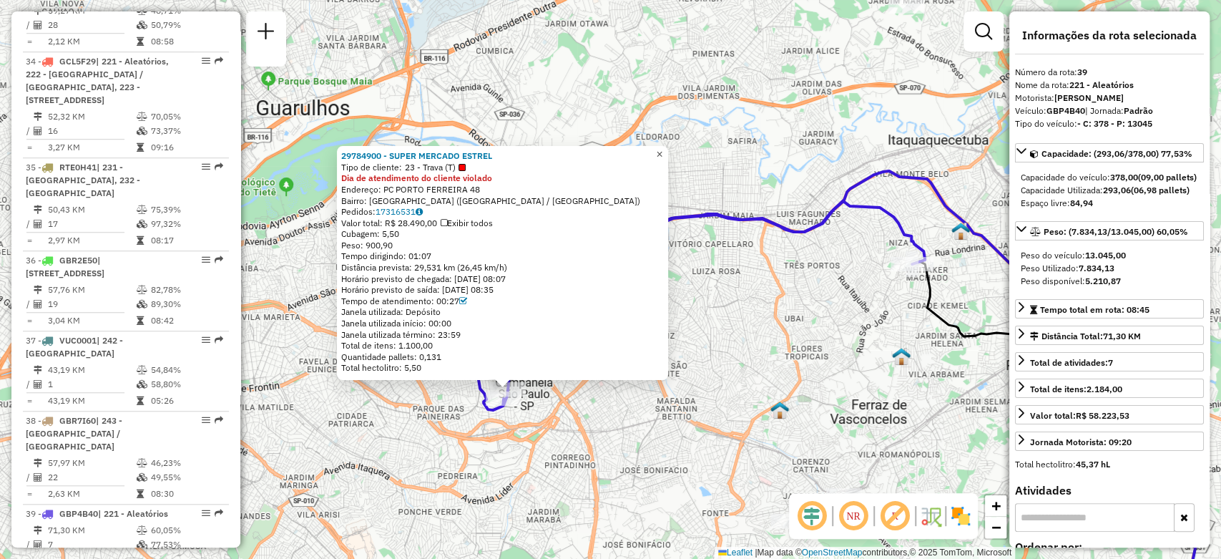
click at [662, 153] on span "×" at bounding box center [659, 154] width 6 height 12
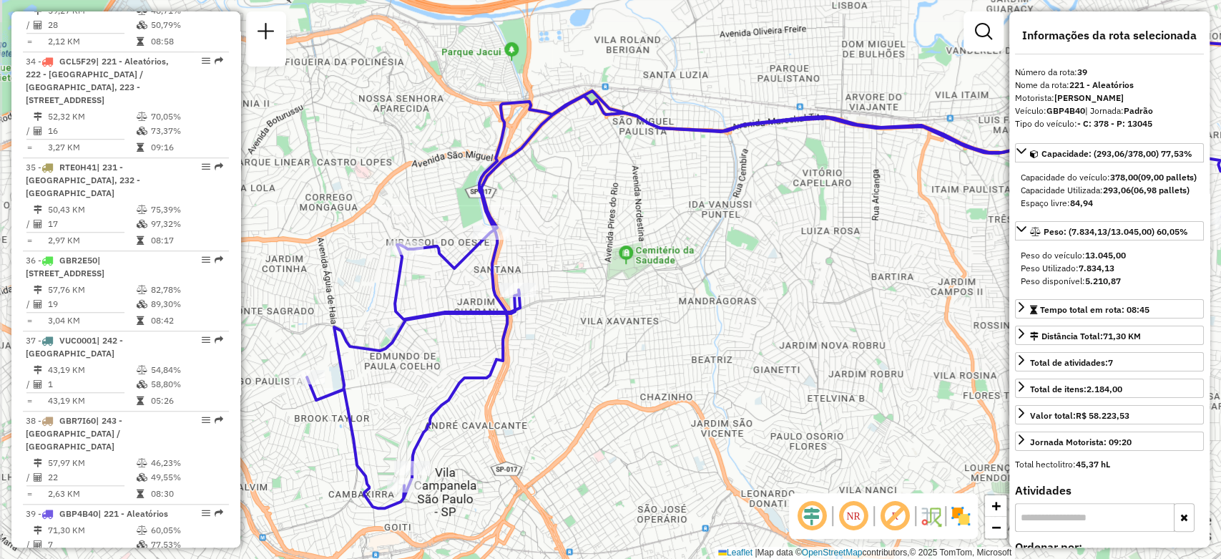
drag, startPoint x: 635, startPoint y: 315, endPoint x: 678, endPoint y: 317, distance: 42.9
click at [678, 317] on div "Janela de atendimento Grade de atendimento Capacidade Transportadoras Veículos …" at bounding box center [610, 279] width 1221 height 559
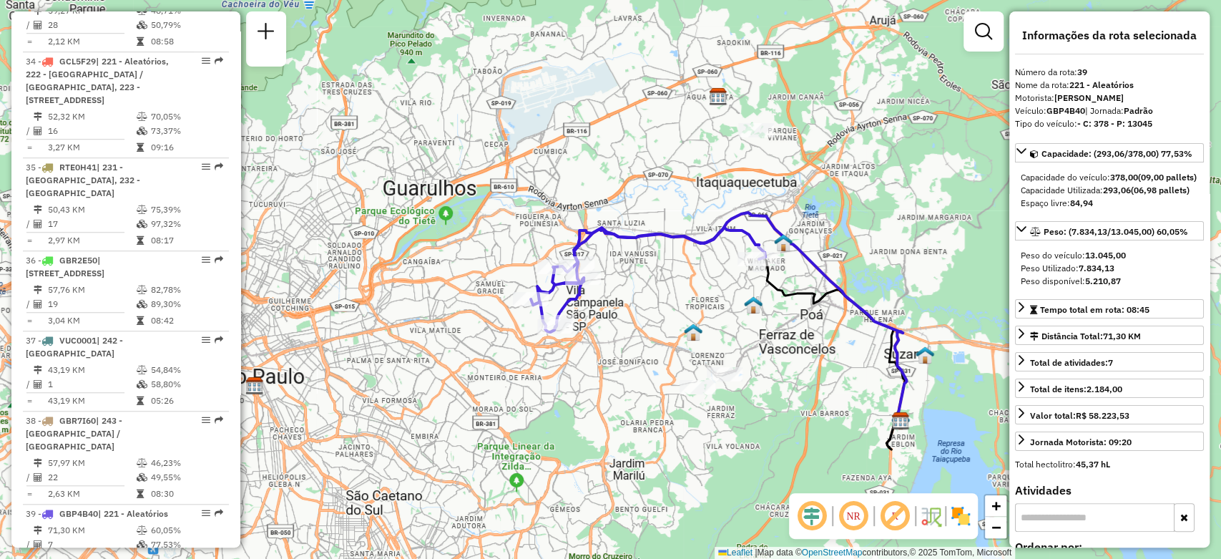
drag, startPoint x: 664, startPoint y: 350, endPoint x: 635, endPoint y: 312, distance: 47.5
click at [635, 312] on div "Janela de atendimento Grade de atendimento Capacidade Transportadoras Veículos …" at bounding box center [610, 279] width 1221 height 559
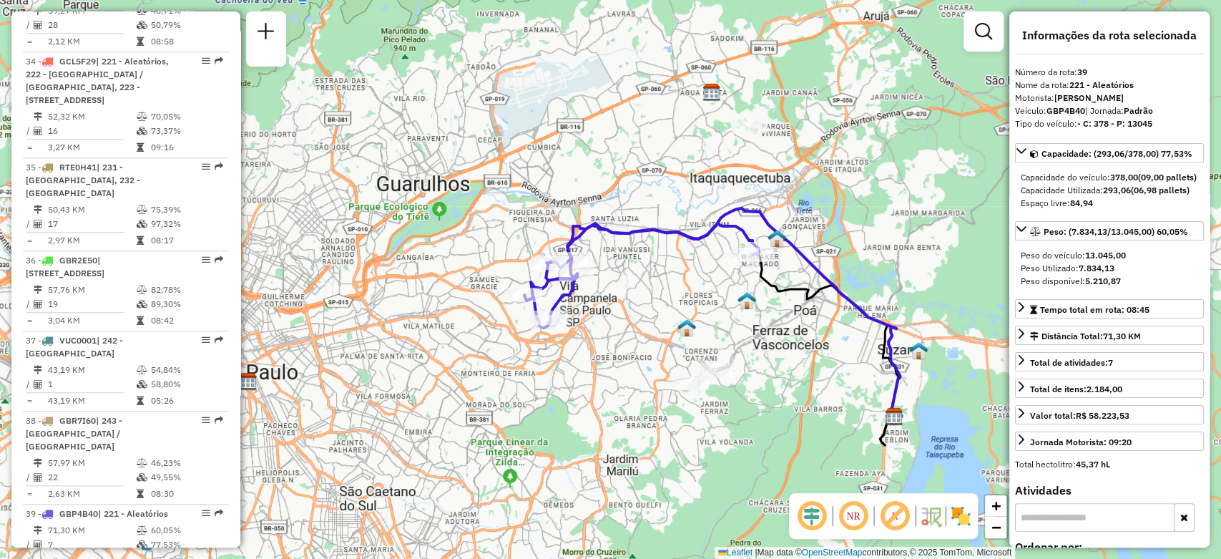
click at [629, 305] on div "Janela de atendimento Grade de atendimento Capacidade Transportadoras Veículos …" at bounding box center [610, 279] width 1221 height 559
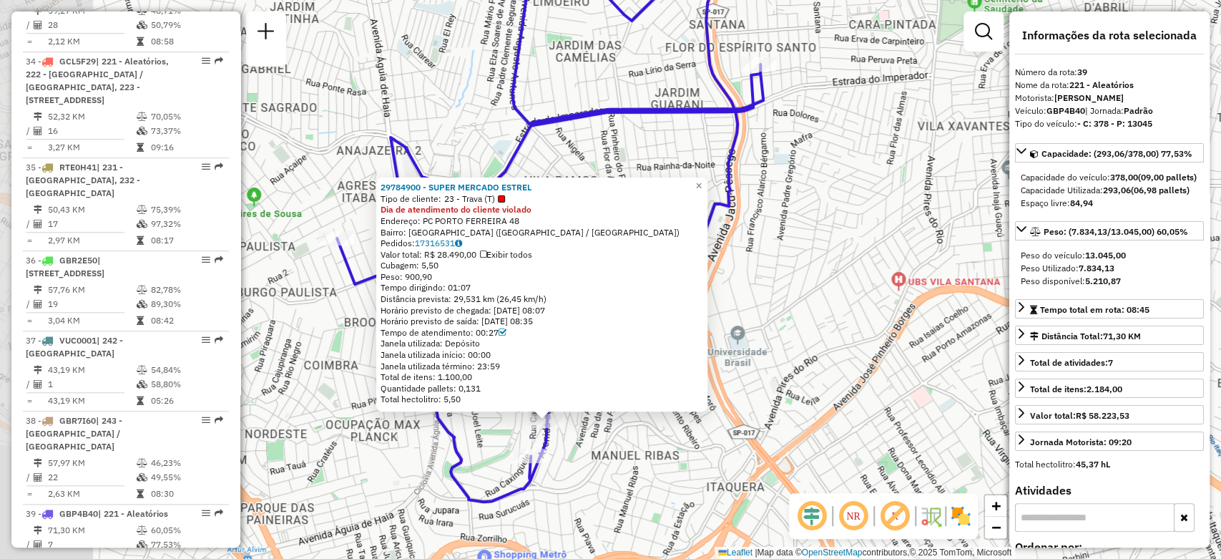
drag, startPoint x: 716, startPoint y: 268, endPoint x: 859, endPoint y: 233, distance: 146.5
click at [859, 233] on div "29784900 - SUPER MERCADO ESTREL Tipo de cliente: 23 - Trava (T) Dia de atendime…" at bounding box center [610, 279] width 1221 height 559
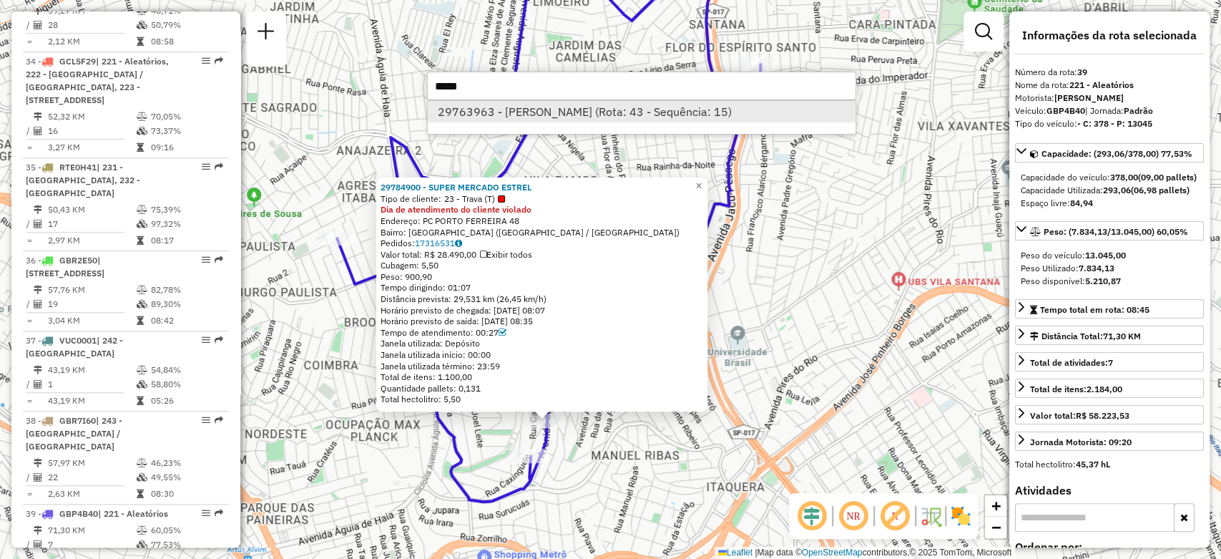
type input "*****"
click at [491, 112] on li "29763963 - [PERSON_NAME] (Rota: 43 - Sequência: 15)" at bounding box center [642, 111] width 428 height 21
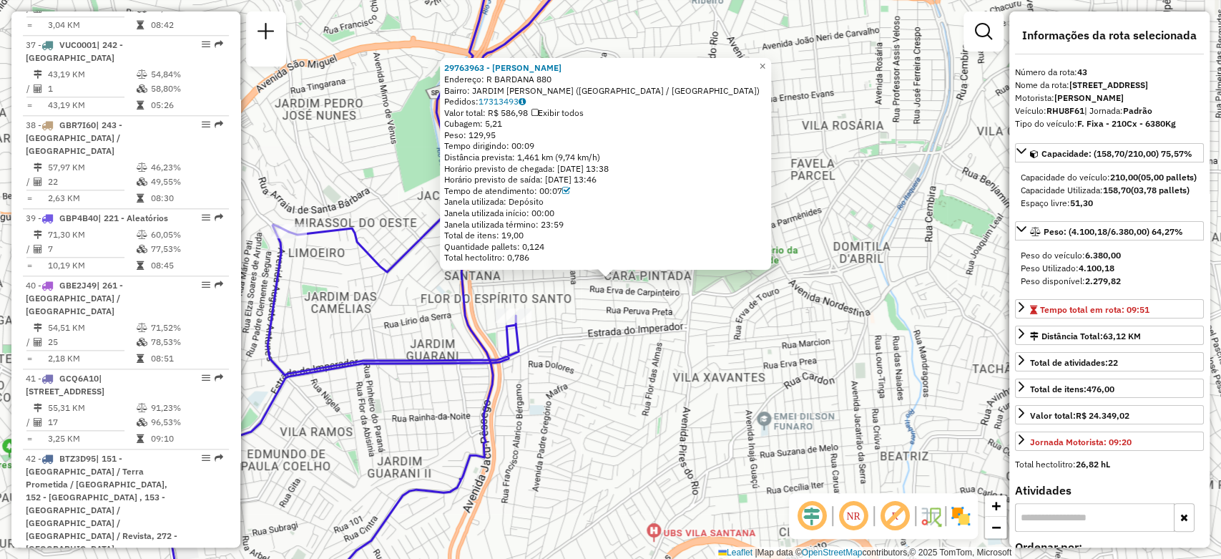
scroll to position [4712, 0]
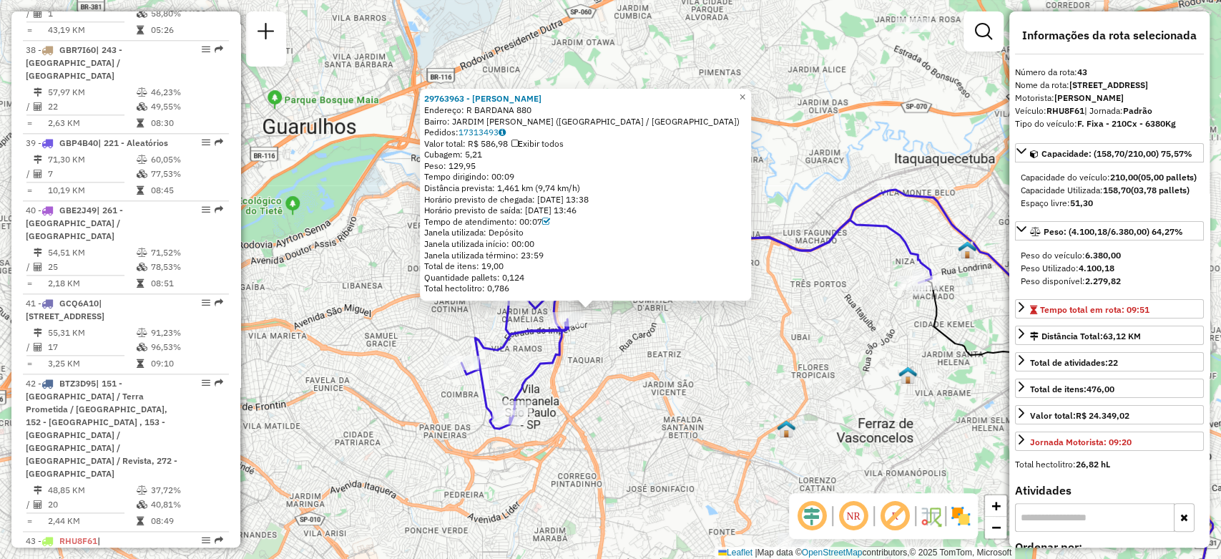
click at [682, 343] on div "29763963 - [PERSON_NAME] MAR Endereço: [STREET_ADDRESS] [GEOGRAPHIC_DATA]: 1731…" at bounding box center [610, 279] width 1221 height 559
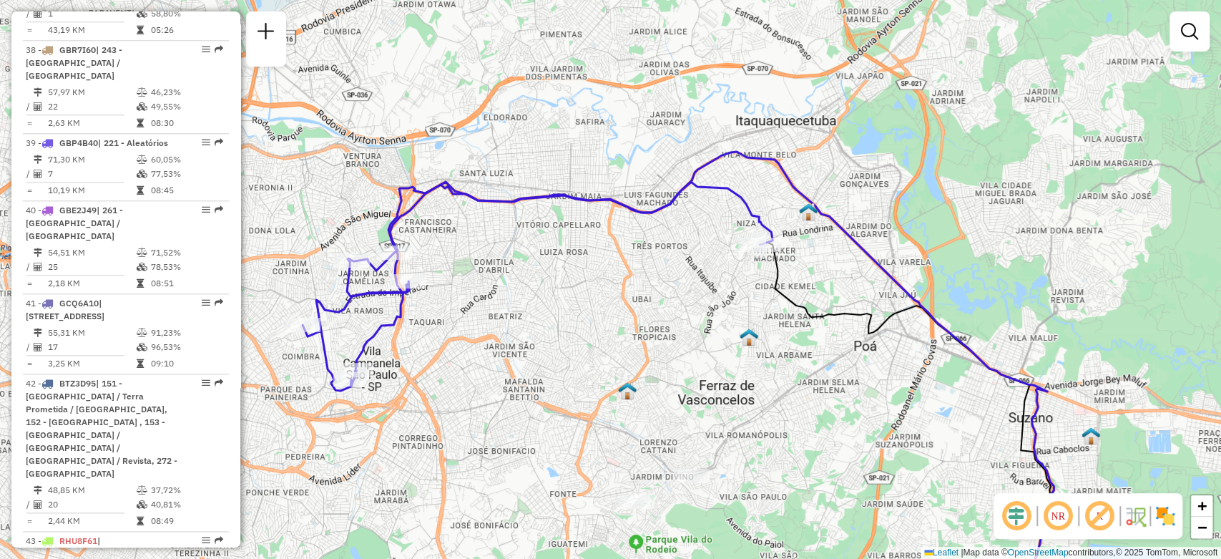
drag, startPoint x: 704, startPoint y: 336, endPoint x: 545, endPoint y: 298, distance: 163.3
click at [545, 298] on div "Janela de atendimento Grade de atendimento Capacidade Transportadoras Veículos …" at bounding box center [610, 279] width 1221 height 559
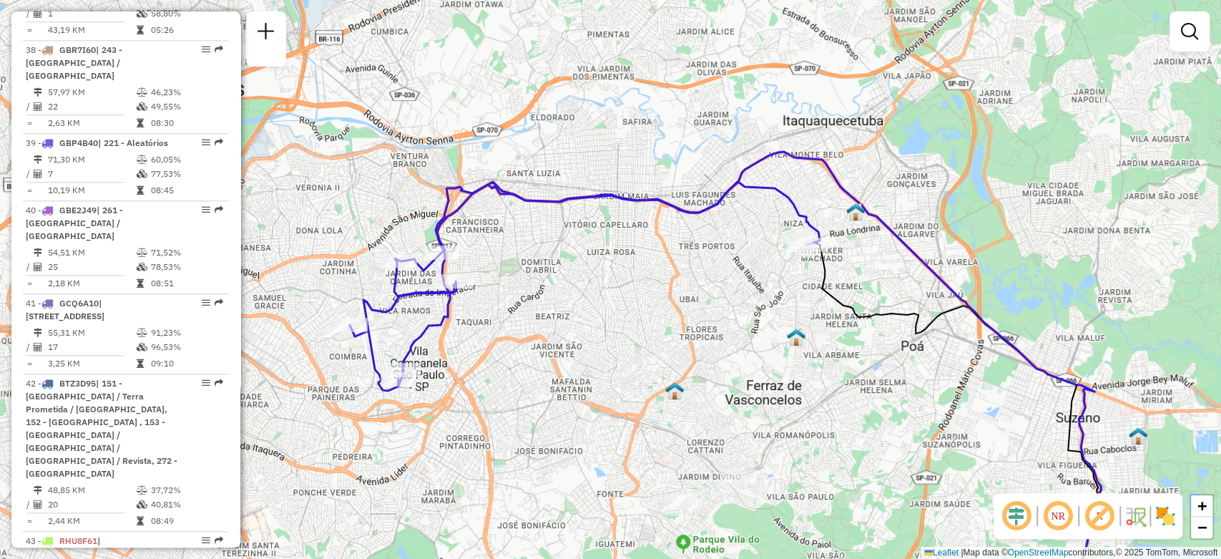
drag, startPoint x: 475, startPoint y: 292, endPoint x: 530, endPoint y: 292, distance: 55.1
click at [530, 292] on div "Janela de atendimento Grade de atendimento Capacidade Transportadoras Veículos …" at bounding box center [610, 279] width 1221 height 559
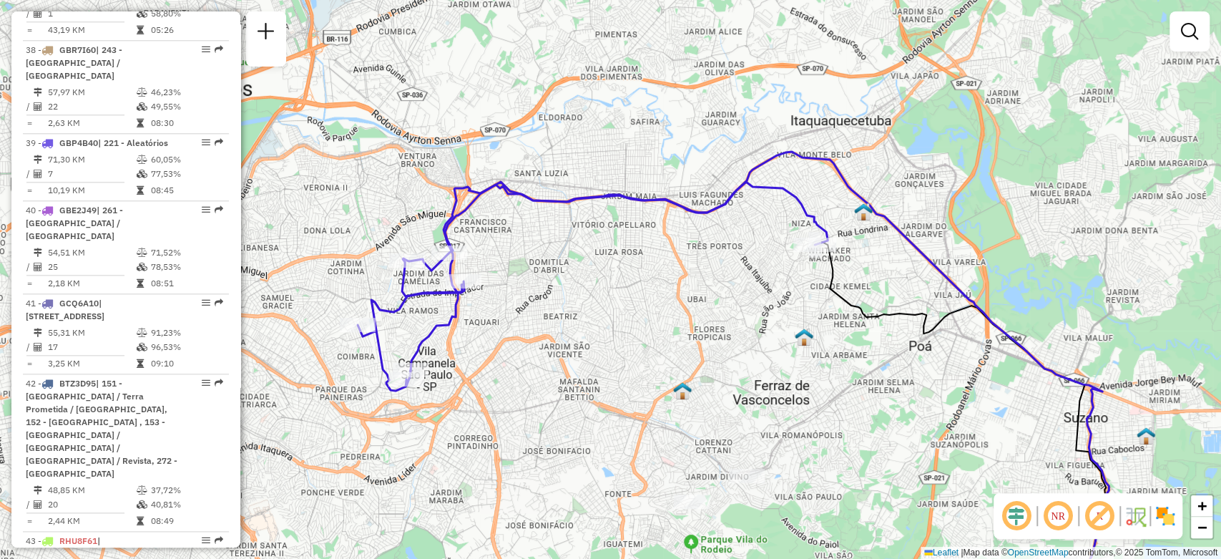
select select "**********"
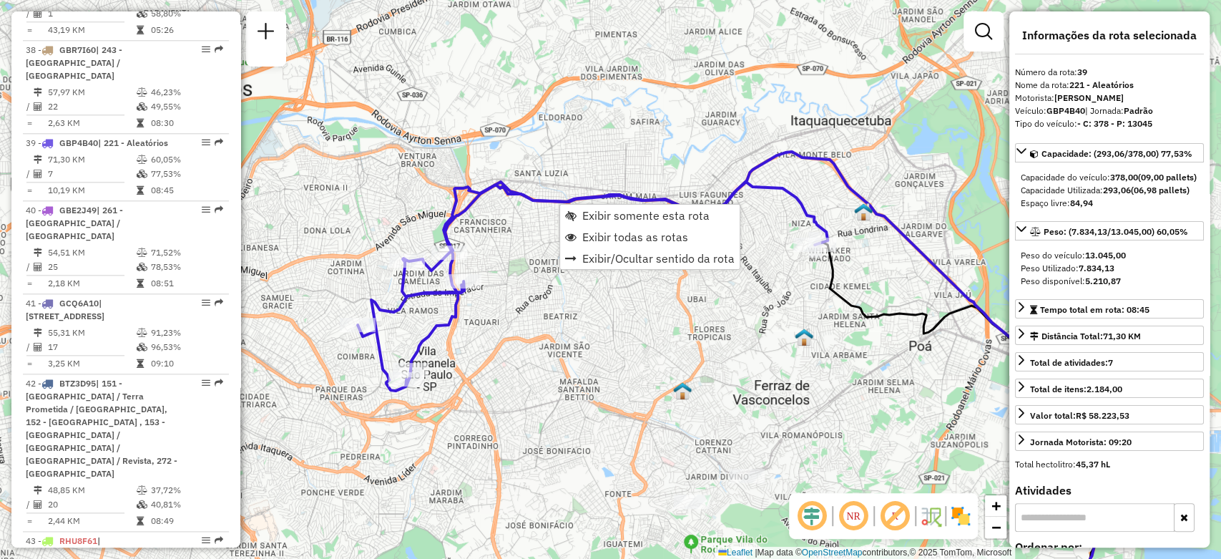
scroll to position [4341, 0]
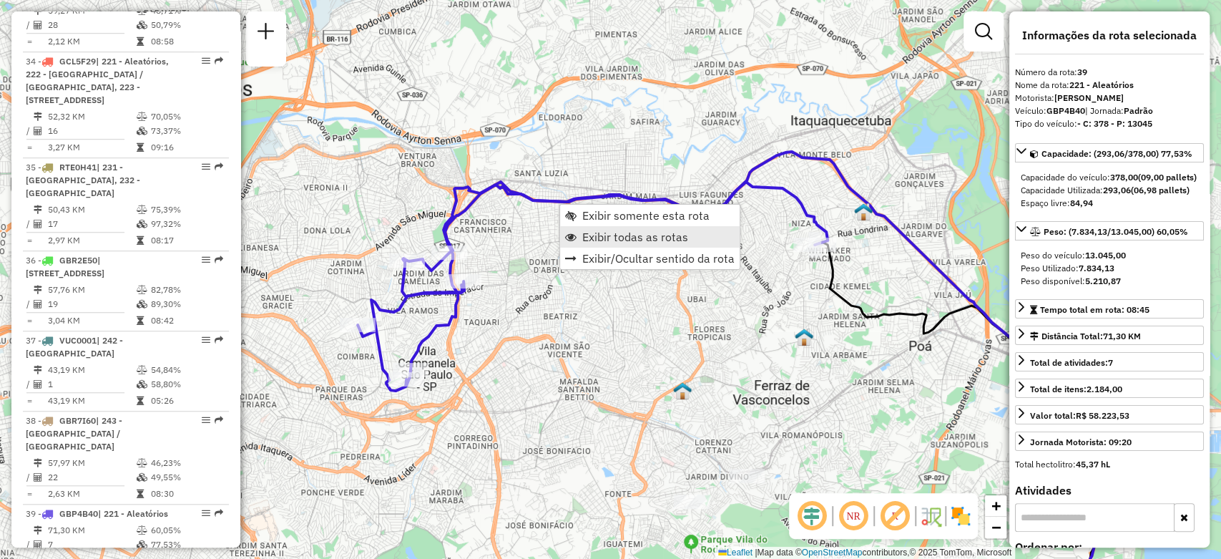
click at [620, 233] on span "Exibir todas as rotas" at bounding box center [635, 236] width 106 height 11
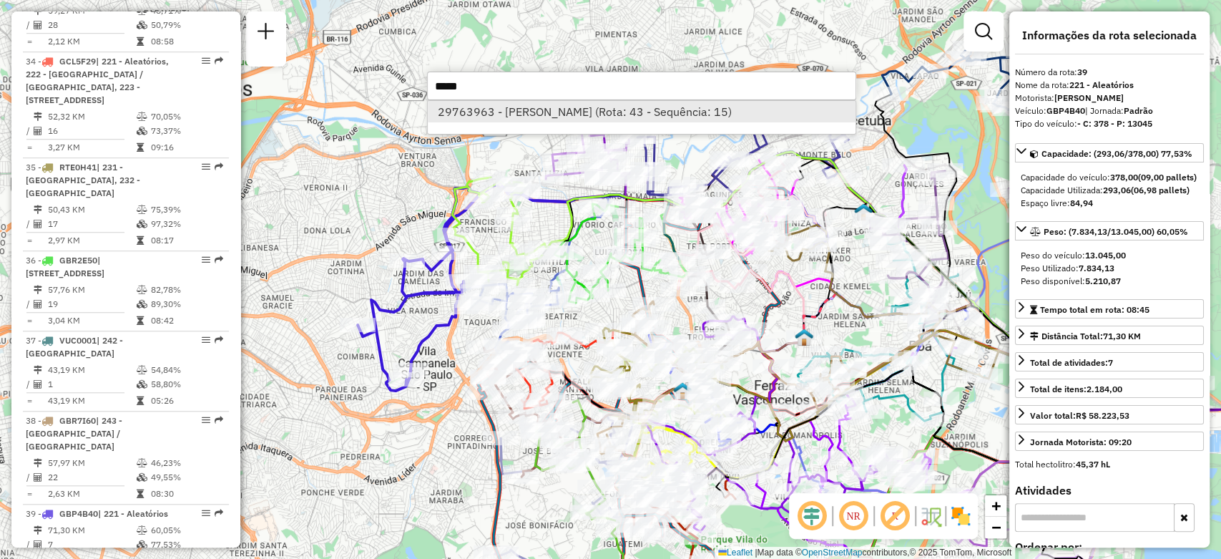
type input "*****"
click at [520, 113] on li "29763963 - [PERSON_NAME] (Rota: 43 - Sequência: 15)" at bounding box center [642, 111] width 428 height 21
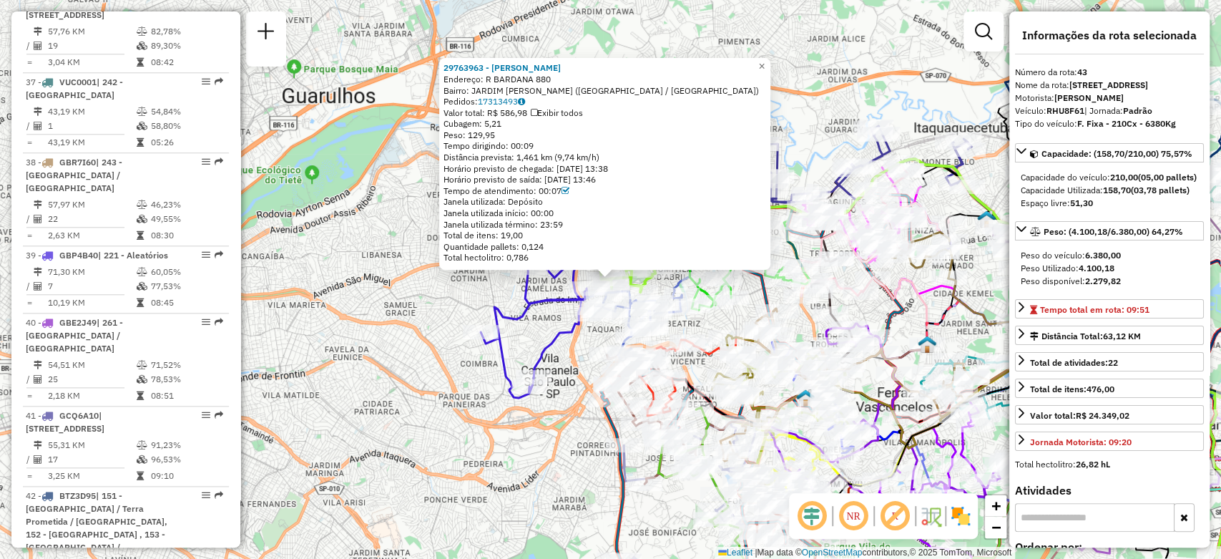
scroll to position [4712, 0]
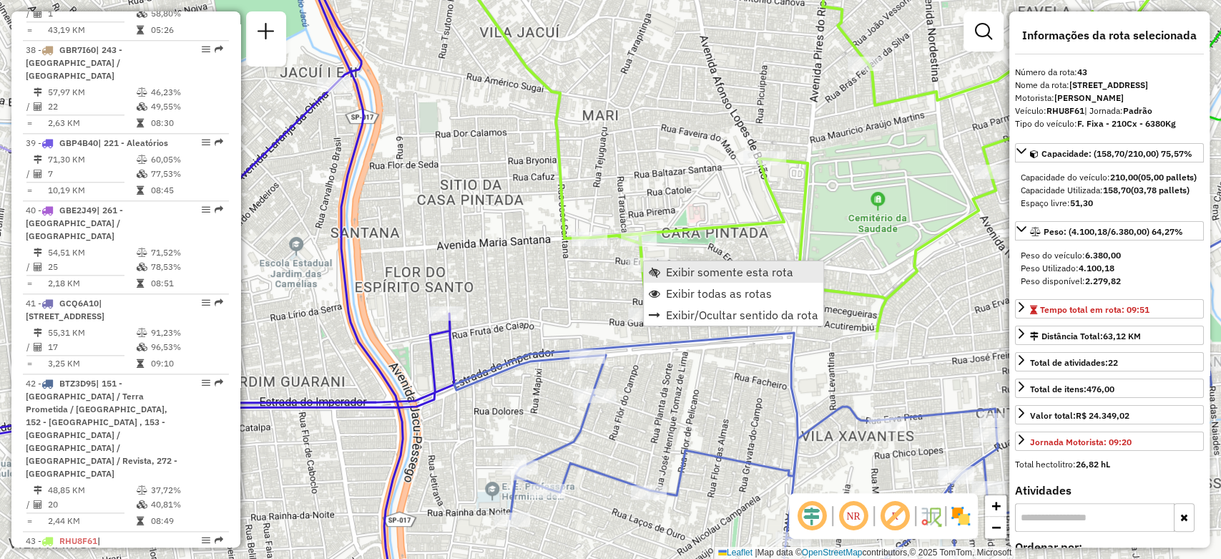
click at [760, 277] on span "Exibir somente esta rota" at bounding box center [729, 271] width 127 height 11
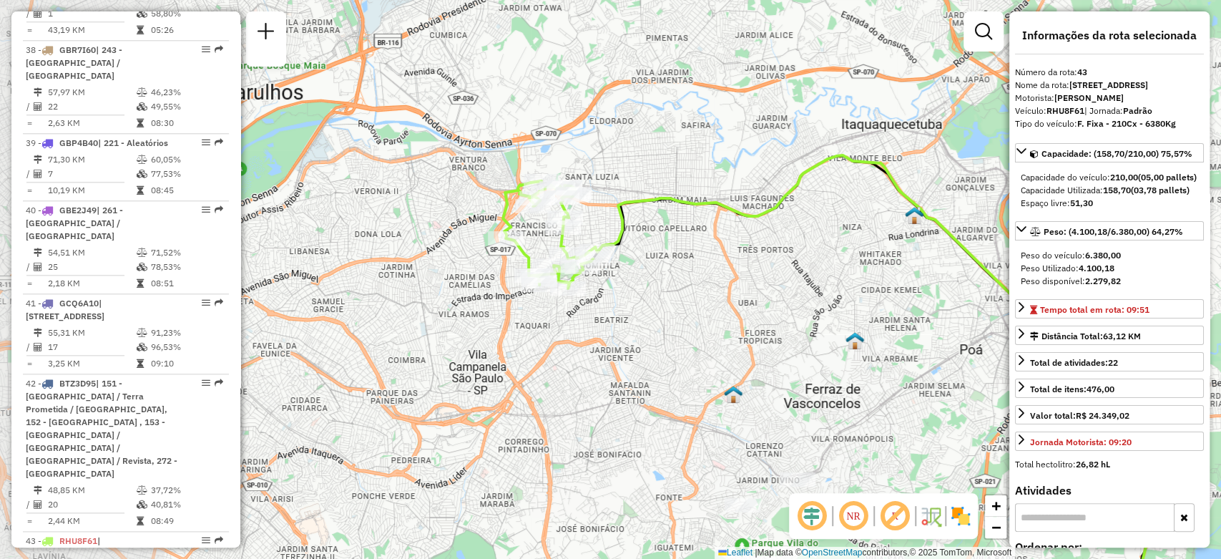
drag, startPoint x: 512, startPoint y: 229, endPoint x: 733, endPoint y: 342, distance: 248.3
click at [733, 342] on div "Janela de atendimento Grade de atendimento Capacidade Transportadoras Veículos …" at bounding box center [610, 279] width 1221 height 559
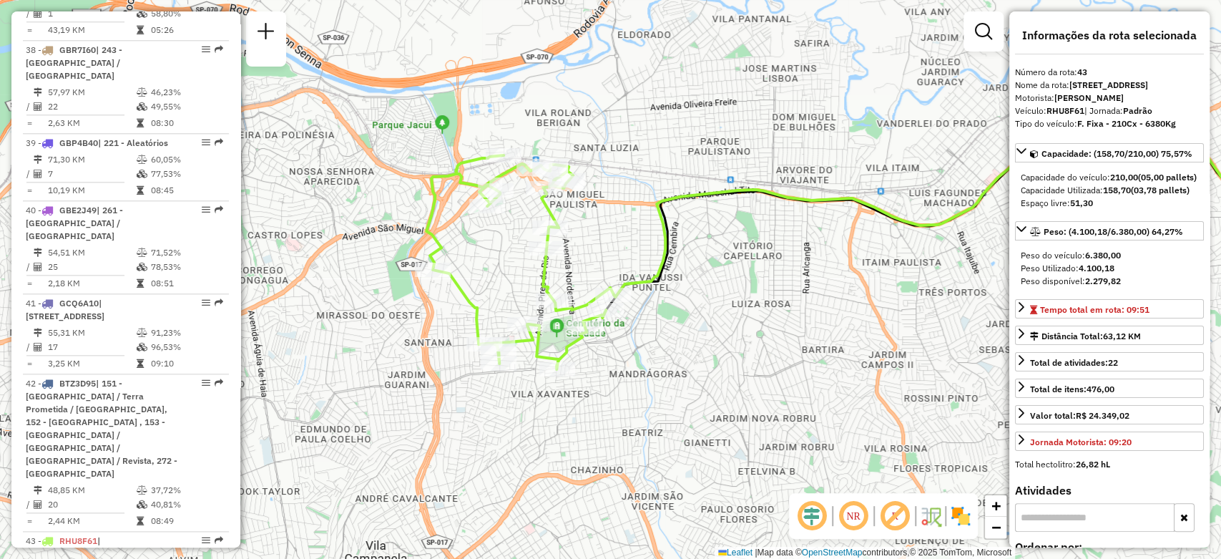
drag, startPoint x: 572, startPoint y: 194, endPoint x: 601, endPoint y: 226, distance: 43.6
click at [601, 226] on div "Janela de atendimento Grade de atendimento Capacidade Transportadoras Veículos …" at bounding box center [610, 279] width 1221 height 559
